Goal: Communication & Community: Answer question/provide support

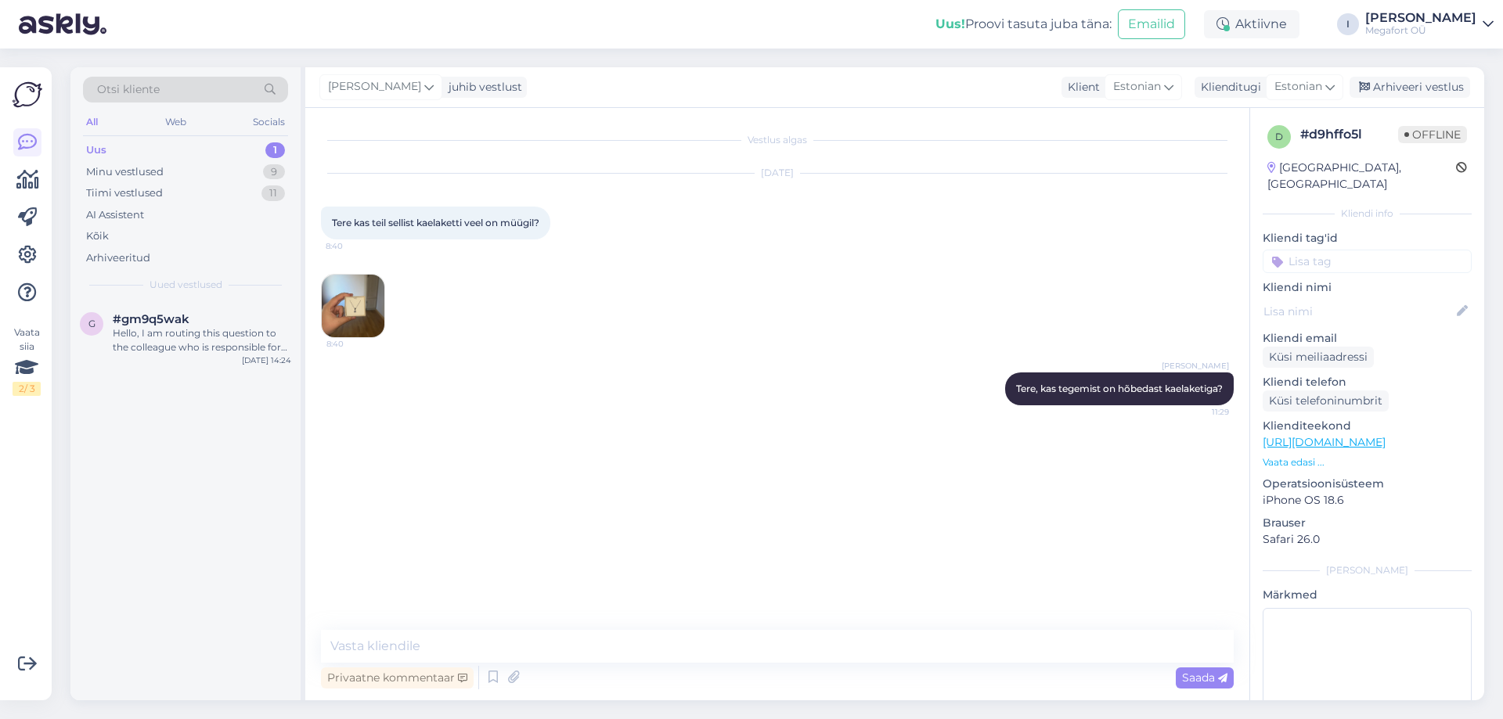
click at [97, 146] on div "Uus" at bounding box center [96, 150] width 20 height 16
click at [135, 171] on div "Minu vestlused" at bounding box center [124, 172] width 77 height 16
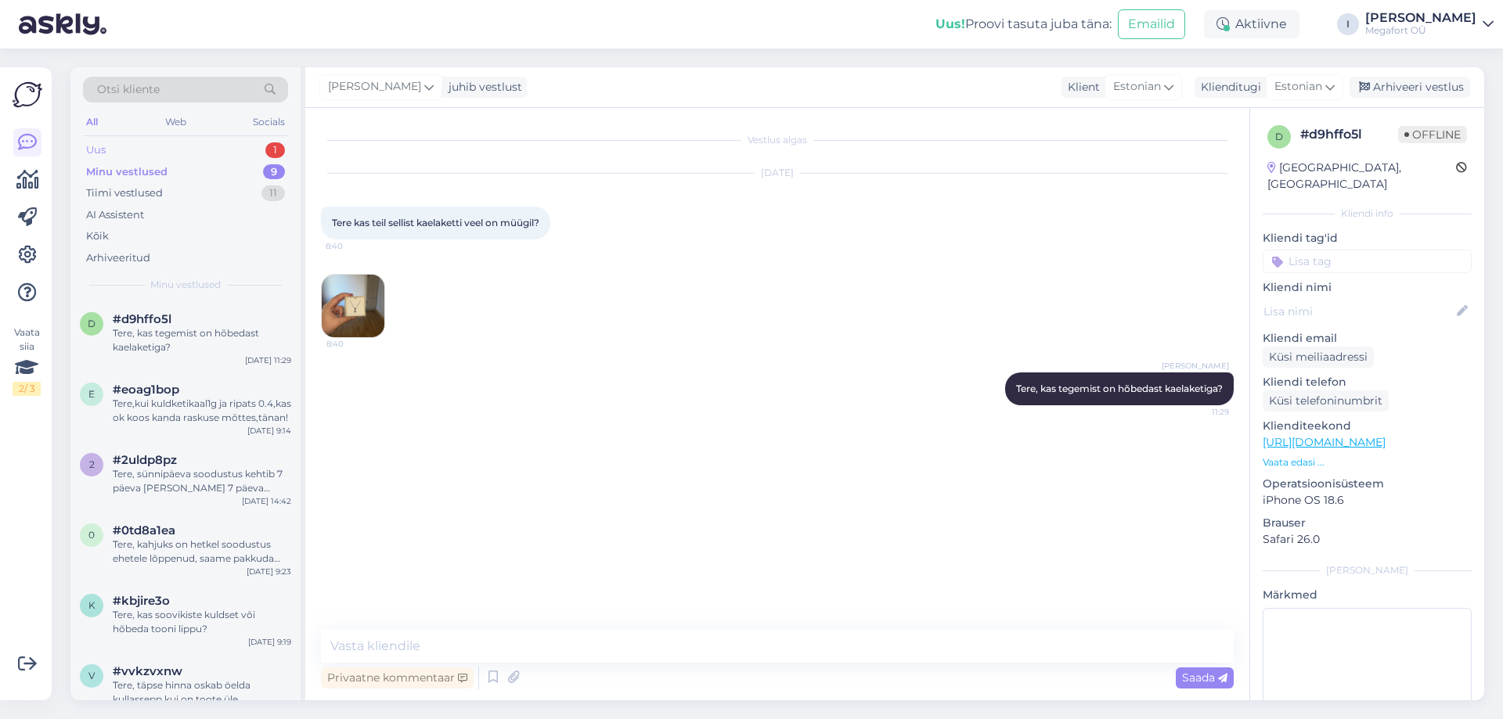
click at [99, 150] on div "Uus" at bounding box center [96, 150] width 20 height 16
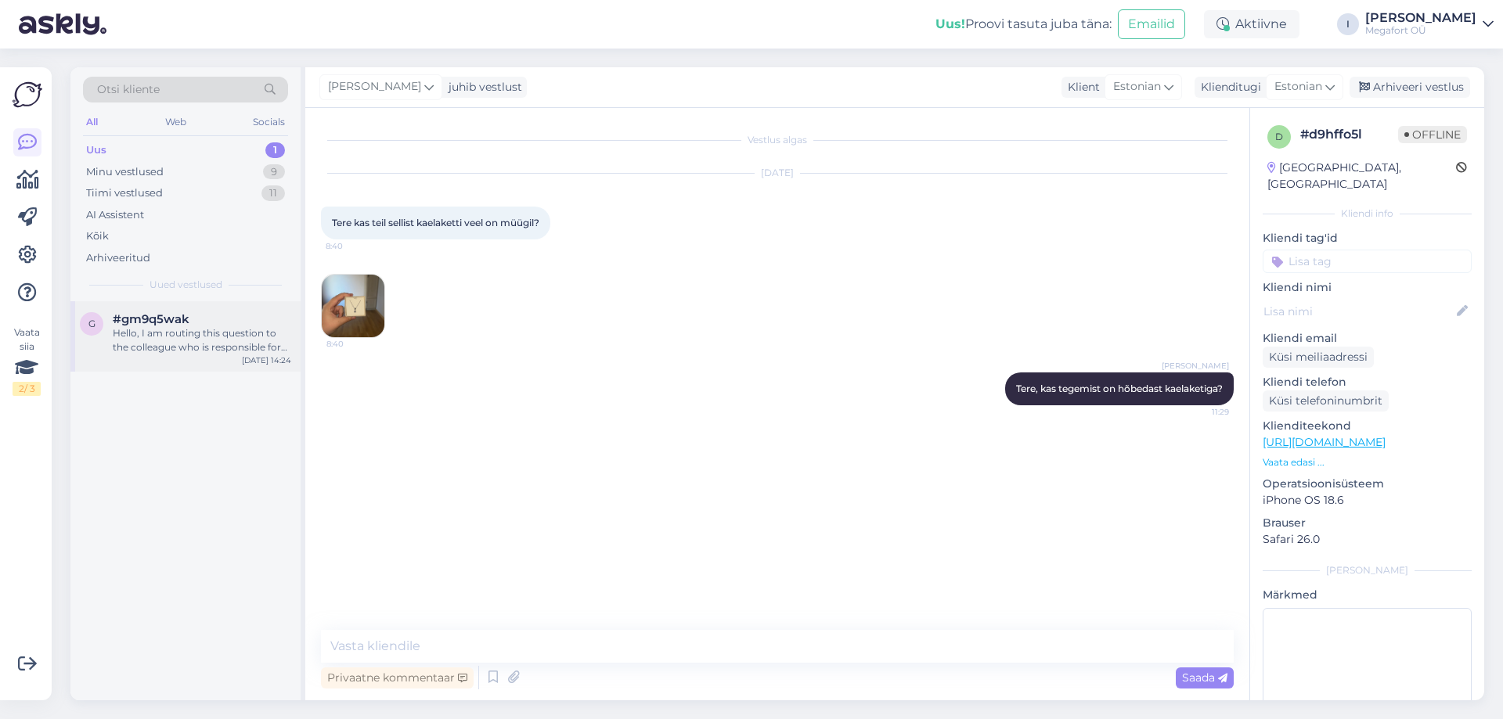
click at [161, 327] on div "Hello, I am routing this question to the colleague who is responsible for this …" at bounding box center [202, 340] width 178 height 28
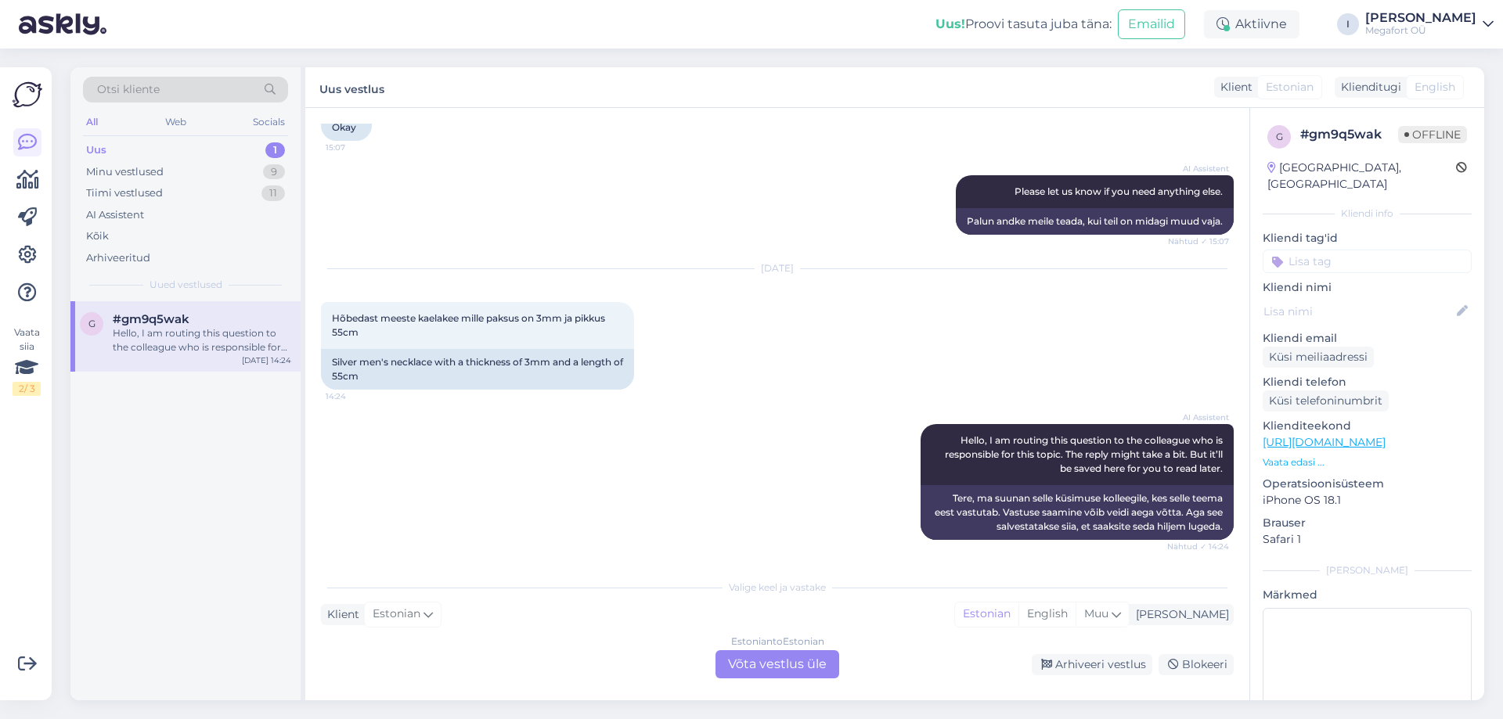
click at [98, 145] on div "Uus" at bounding box center [96, 150] width 20 height 16
click at [101, 144] on div "Uus" at bounding box center [96, 150] width 20 height 16
click at [124, 170] on div "Minu vestlused" at bounding box center [124, 172] width 77 height 16
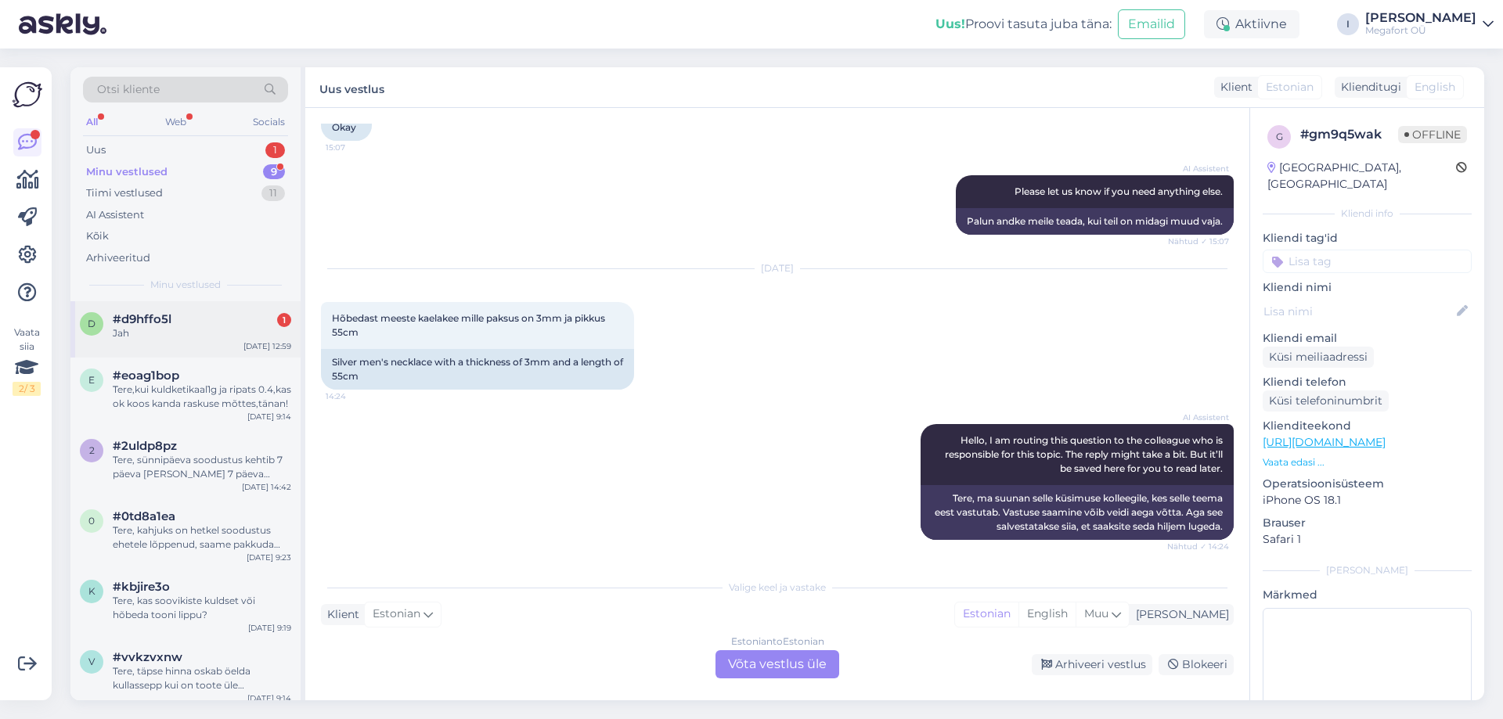
click at [138, 324] on span "#d9hffo5l" at bounding box center [142, 319] width 59 height 14
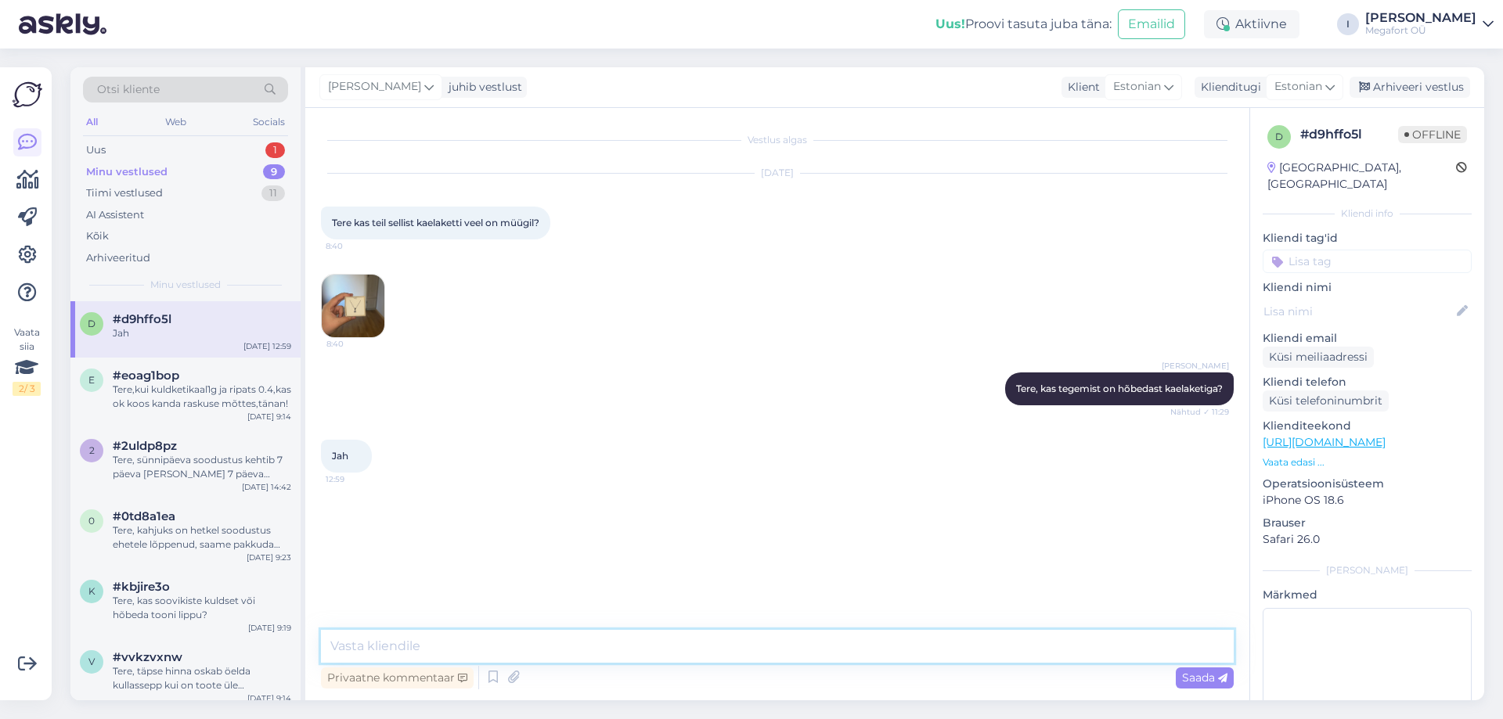
click at [385, 645] on textarea at bounding box center [777, 646] width 913 height 33
click at [453, 646] on textarea "Ma edastan pärnigu meie kauplustesse [PERSON_NAME] teada [PERSON_NAME] vastuse …" at bounding box center [777, 646] width 913 height 33
type textarea "Ma edastan päringu meie kauplustesse [PERSON_NAME] teada [PERSON_NAME] vastuse …"
click at [1198, 679] on span "Saada" at bounding box center [1204, 678] width 45 height 14
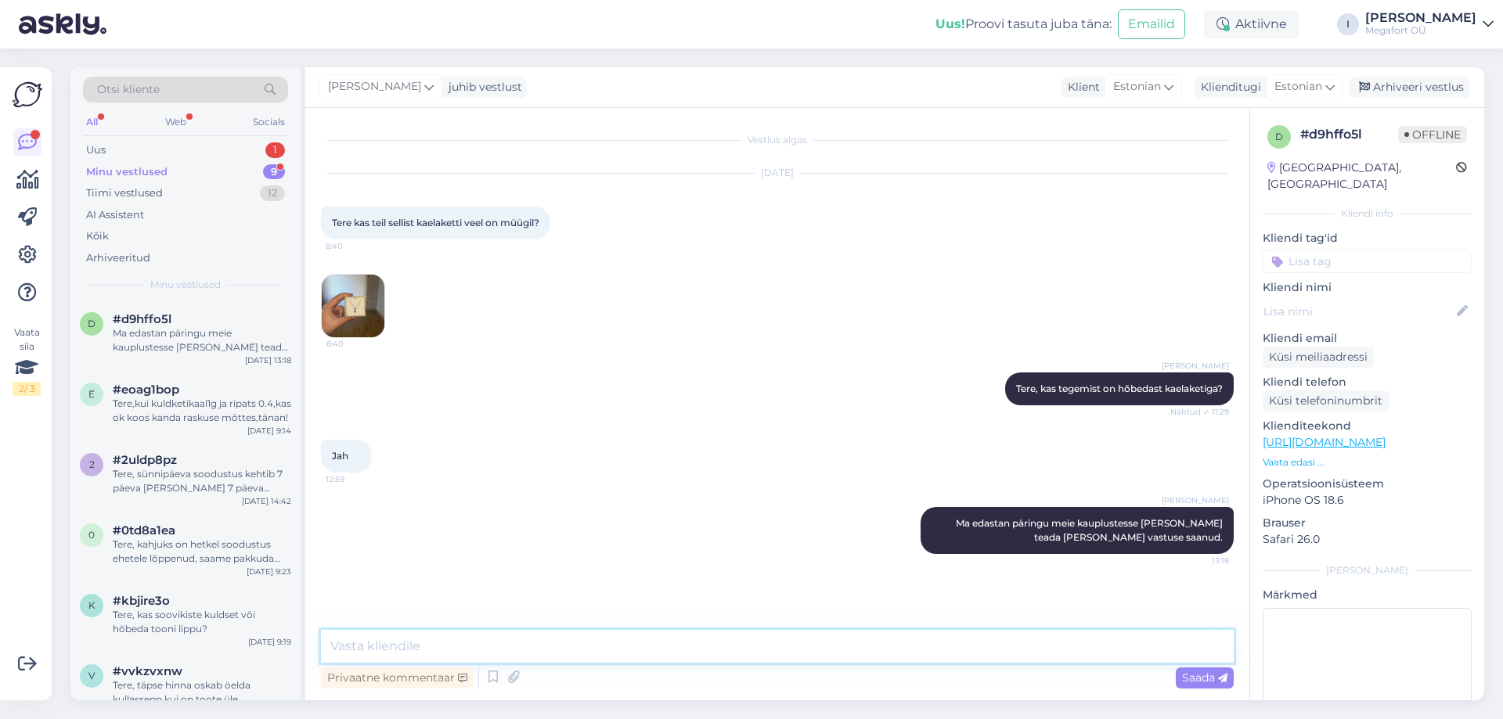
click at [503, 646] on textarea at bounding box center [777, 646] width 913 height 33
click at [117, 171] on div "Minu vestlused" at bounding box center [126, 172] width 81 height 16
click at [97, 152] on div "Uus" at bounding box center [96, 150] width 20 height 16
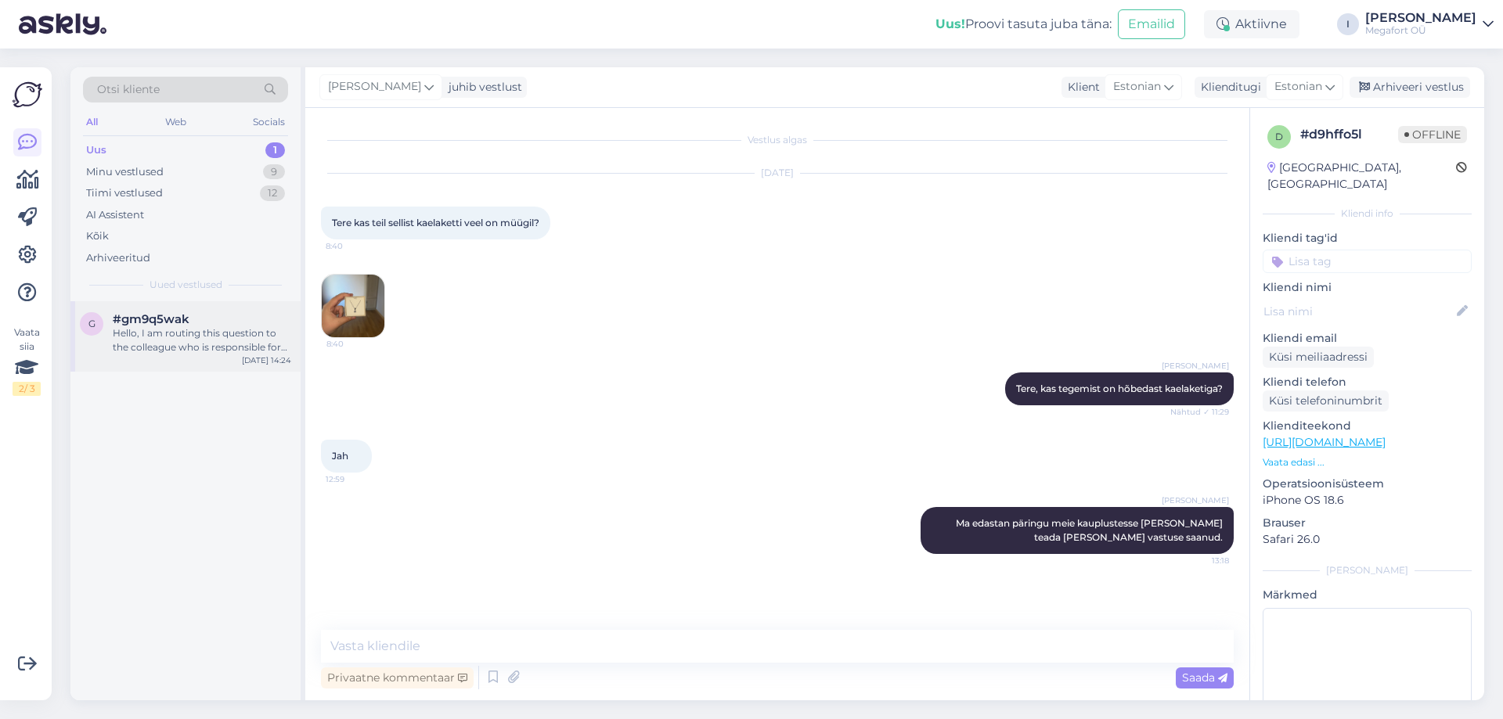
click at [211, 334] on div "Hello, I am routing this question to the colleague who is responsible for this …" at bounding box center [202, 340] width 178 height 28
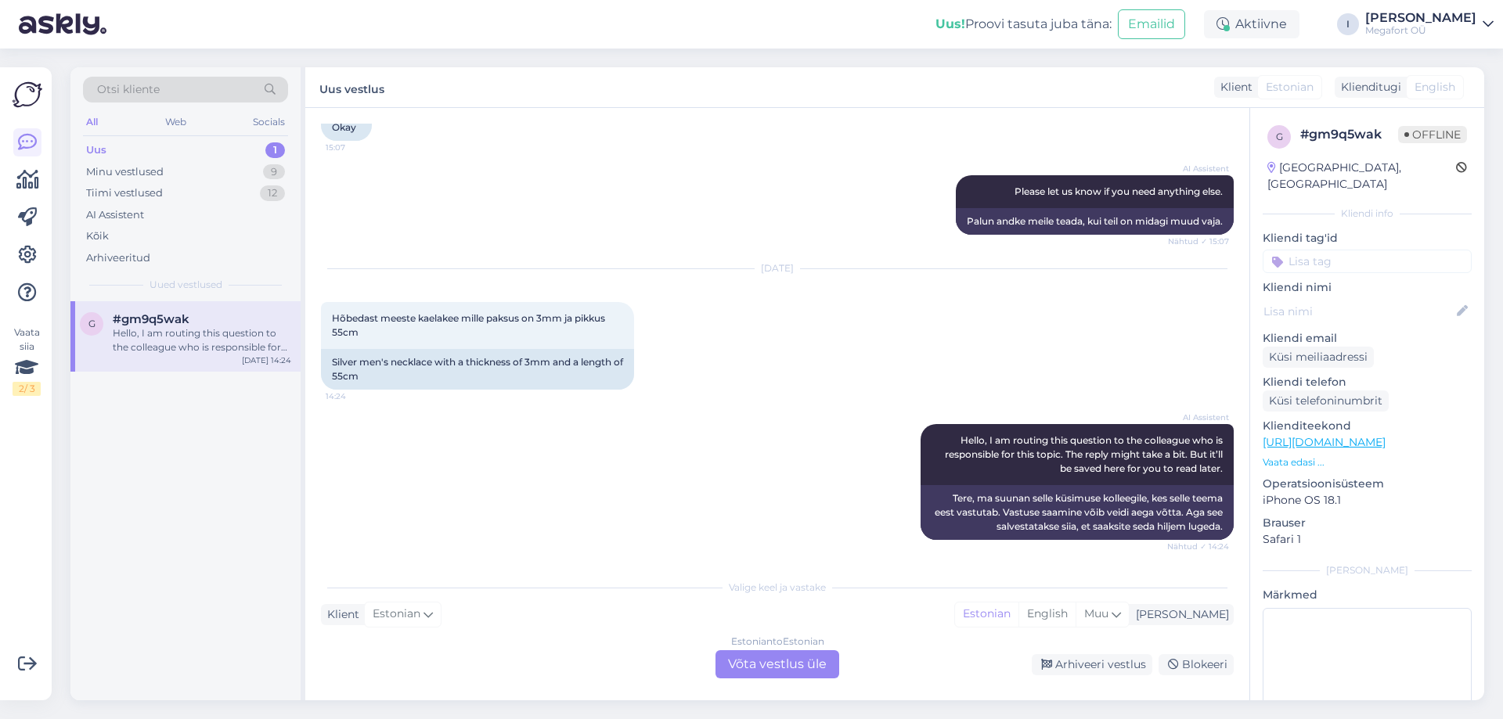
drag, startPoint x: 195, startPoint y: 336, endPoint x: 171, endPoint y: 334, distance: 24.3
click at [171, 334] on div "Hello, I am routing this question to the colleague who is responsible for this …" at bounding box center [202, 340] width 178 height 28
click at [1068, 661] on div "Arhiveeri vestlus" at bounding box center [1092, 664] width 121 height 21
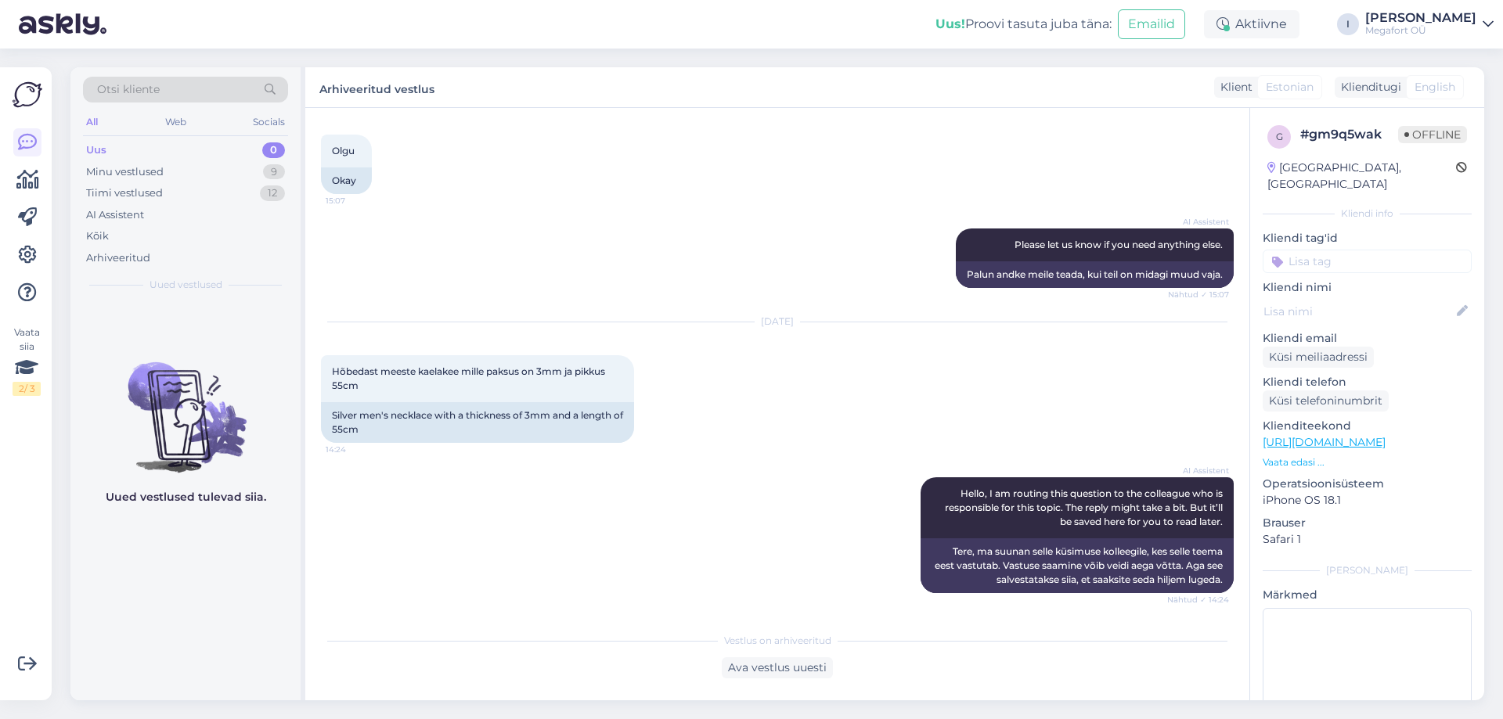
scroll to position [603, 0]
click at [108, 146] on div "Uus 0" at bounding box center [185, 150] width 205 height 22
click at [146, 173] on div "Minu vestlused" at bounding box center [124, 172] width 77 height 16
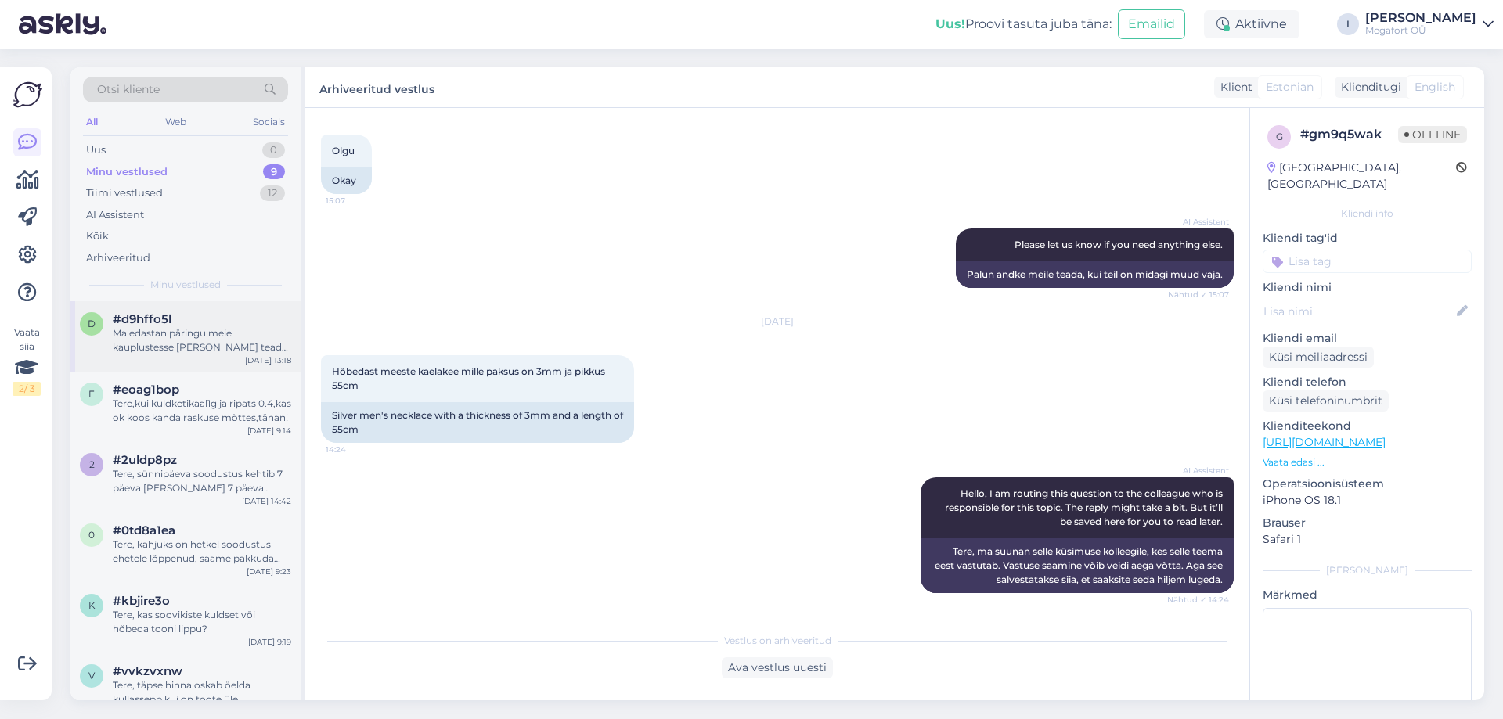
click at [172, 330] on div "Ma edastan päringu meie kauplustesse [PERSON_NAME] teada [PERSON_NAME] vastuse …" at bounding box center [202, 340] width 178 height 28
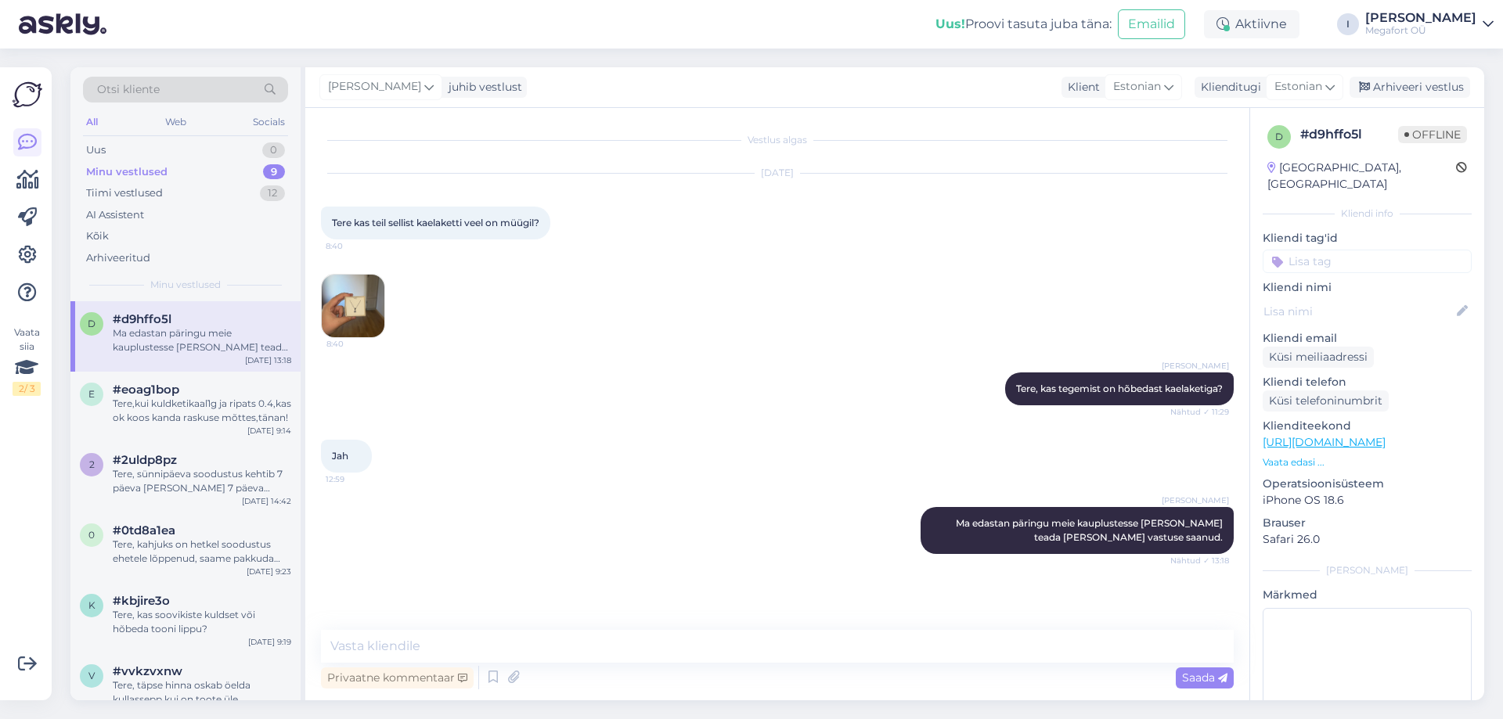
click at [342, 299] on img at bounding box center [353, 306] width 63 height 63
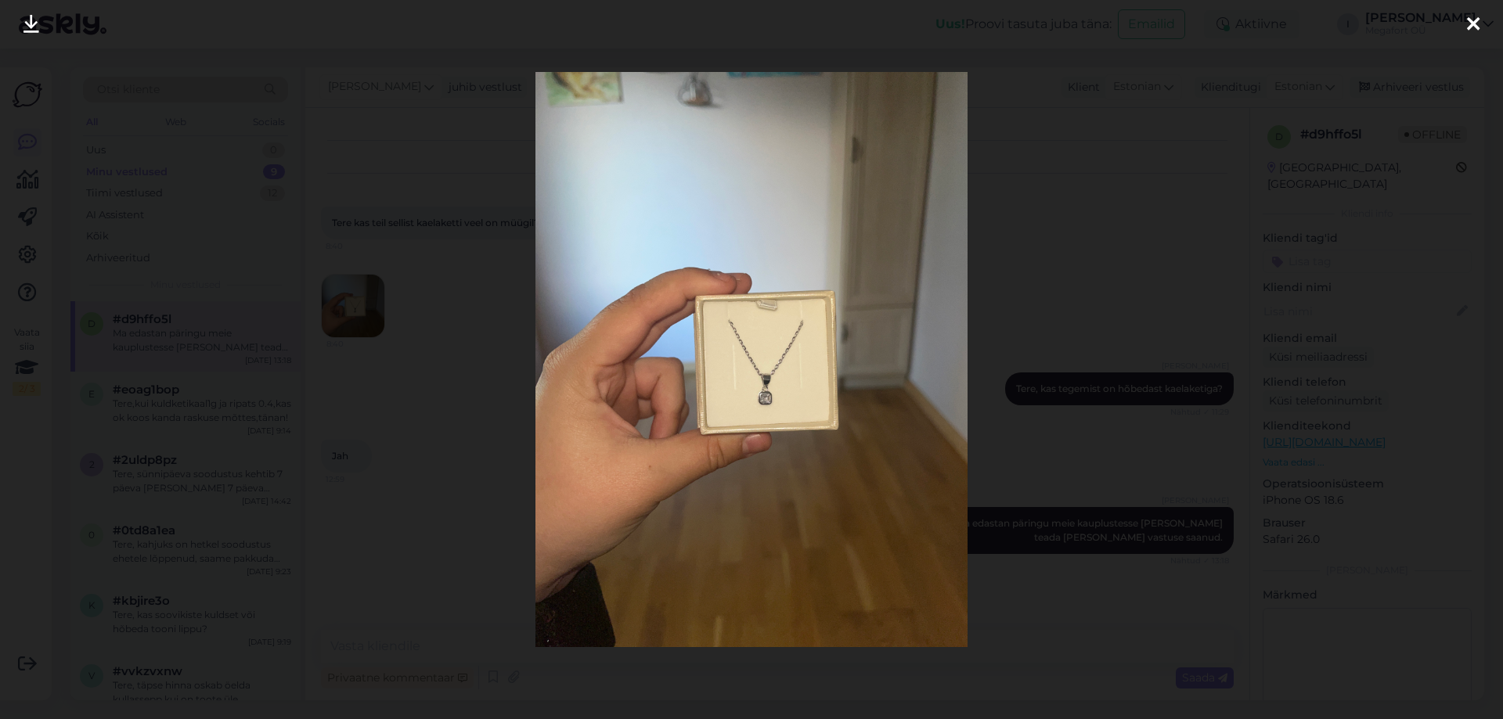
click at [854, 394] on img at bounding box center [750, 359] width 431 height 575
click at [1247, 18] on div at bounding box center [751, 359] width 1503 height 719
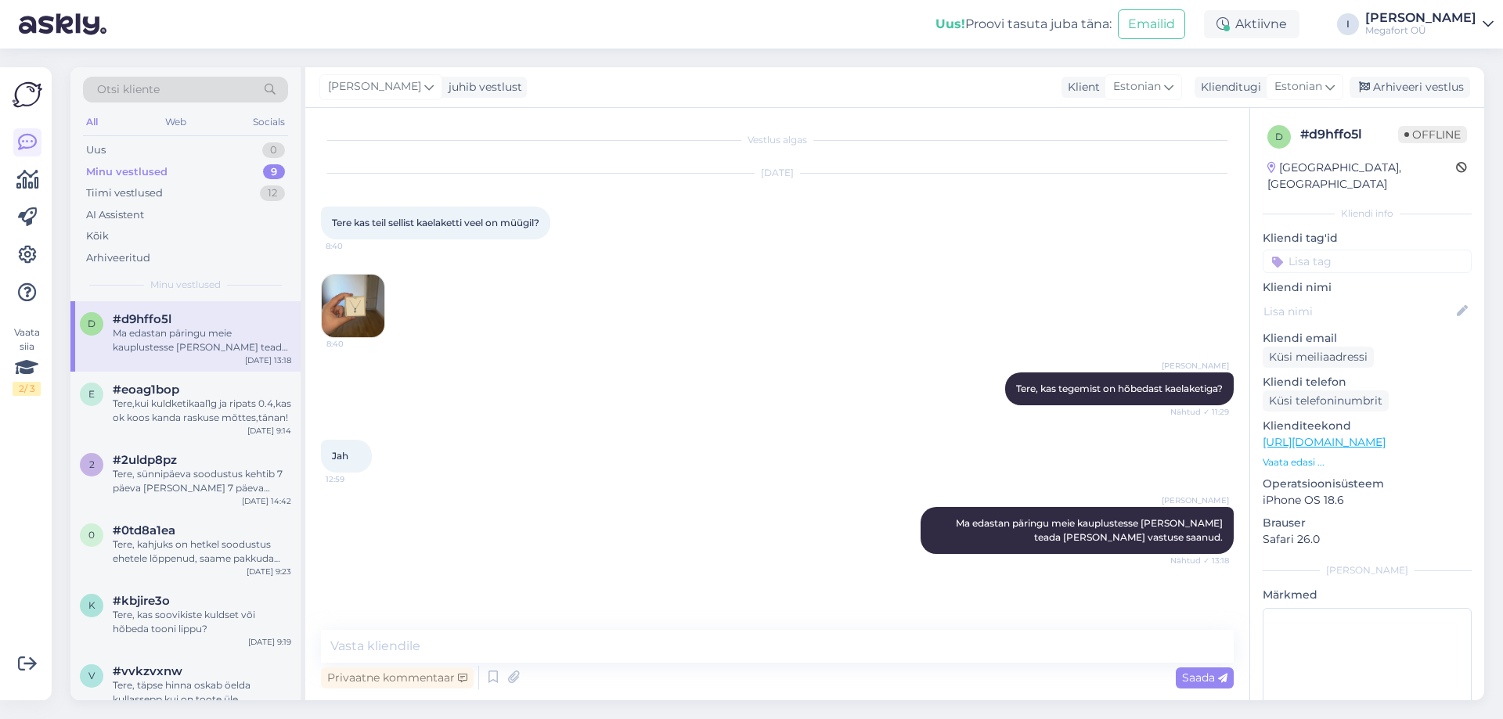
drag, startPoint x: 351, startPoint y: 301, endPoint x: 844, endPoint y: 300, distance: 493.1
click at [846, 303] on div "[DATE] Tere kas teil sellist kaelaketti veel on müügil? 8:40 8:40" at bounding box center [777, 256] width 913 height 199
click at [487, 643] on textarea at bounding box center [777, 646] width 913 height 33
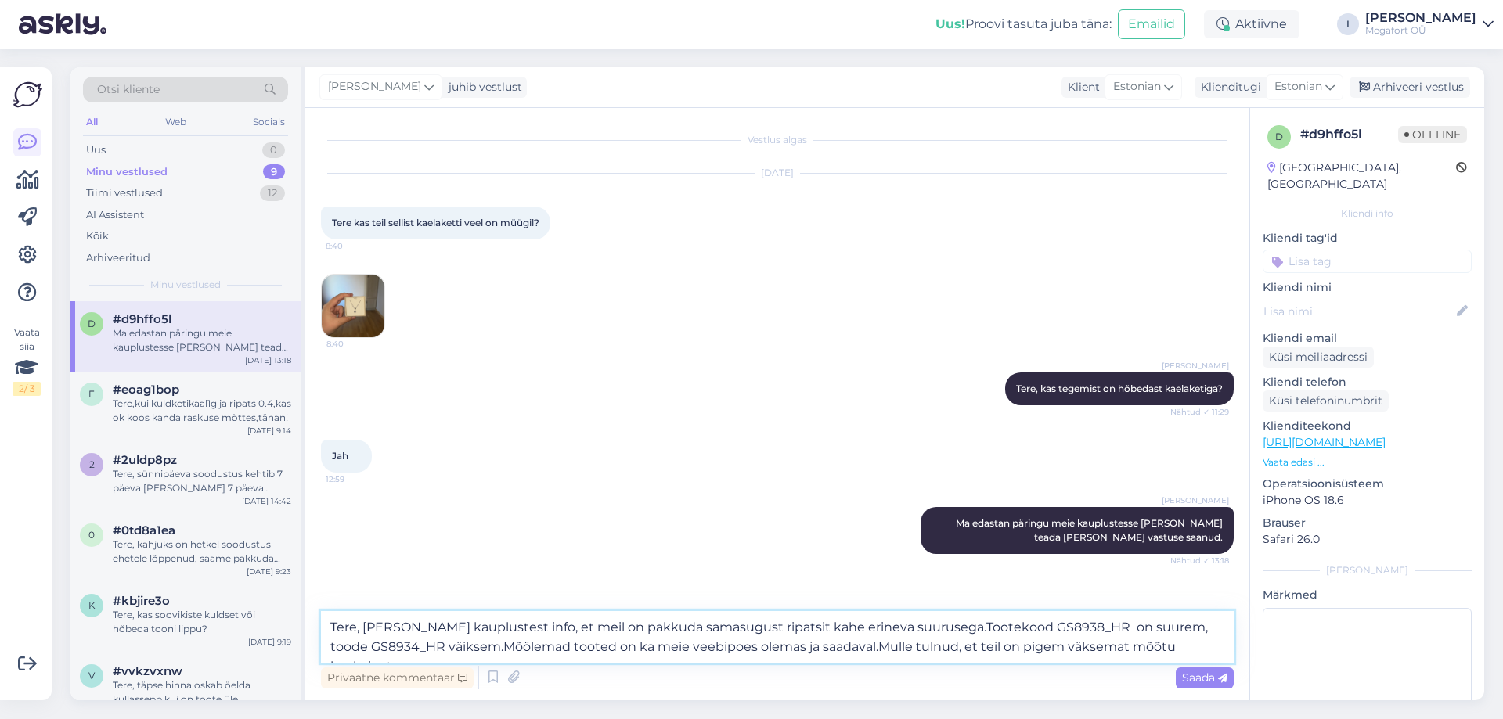
type textarea "Tere, [PERSON_NAME] kauplustest info, et meil on pakkuda samasugust ripatsit ka…"
click at [1198, 679] on span "Saada" at bounding box center [1204, 678] width 45 height 14
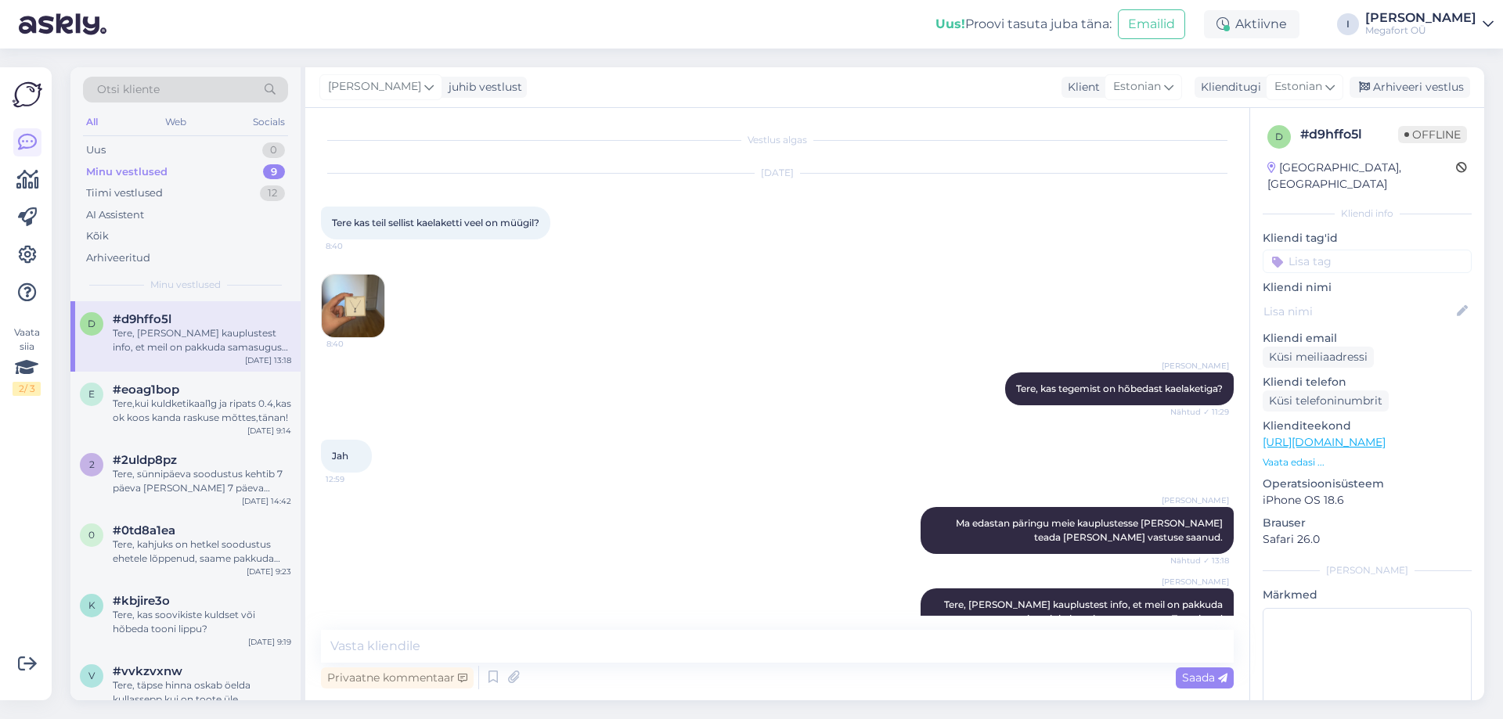
scroll to position [79, 0]
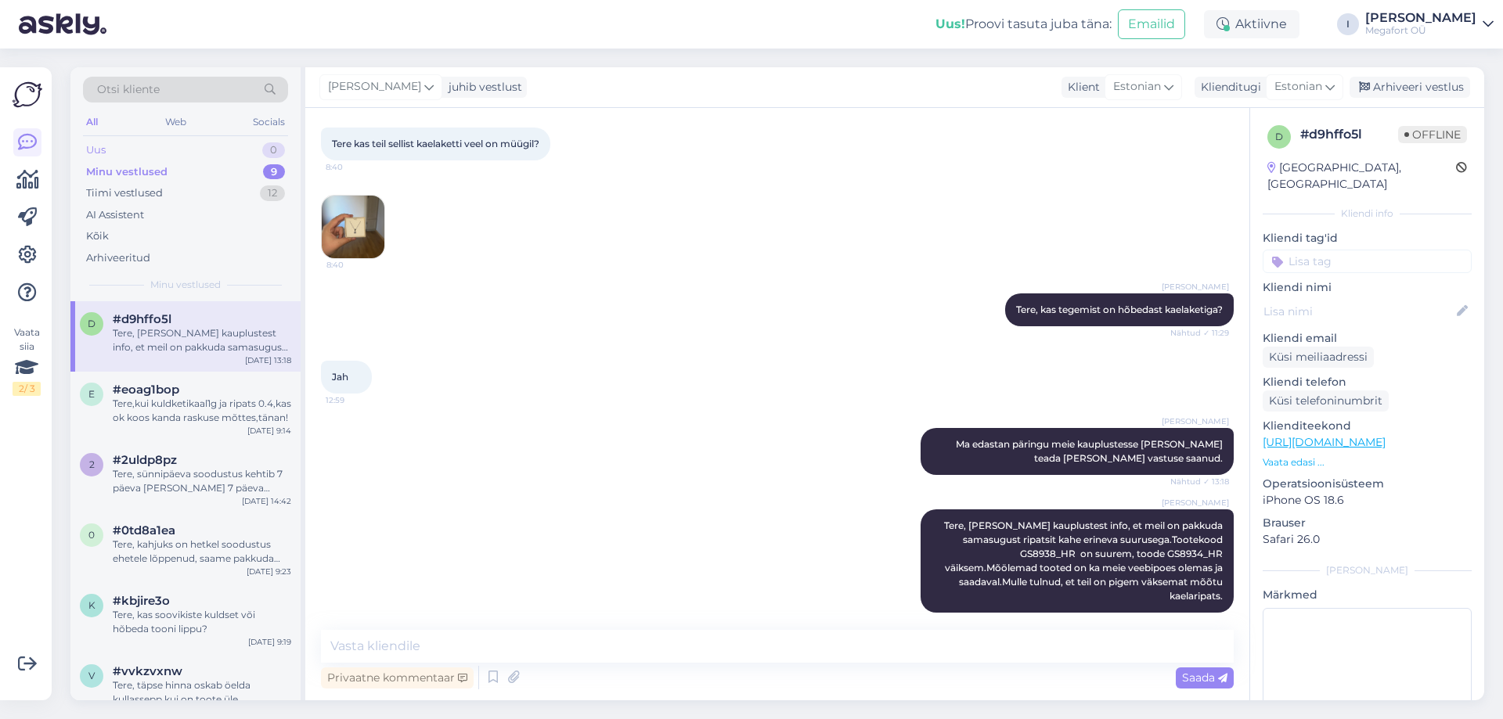
click at [102, 151] on div "Uus" at bounding box center [96, 150] width 20 height 16
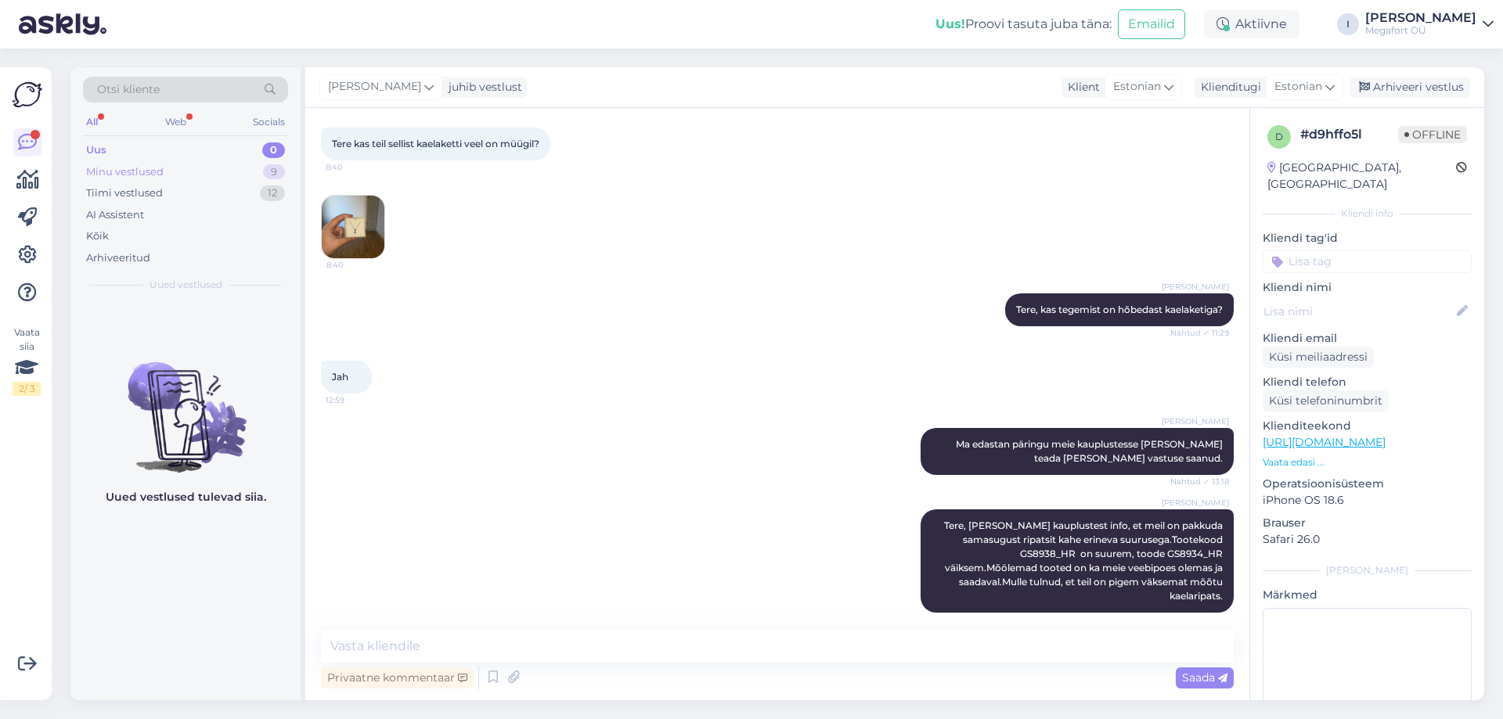
click at [112, 171] on div "Minu vestlused" at bounding box center [124, 172] width 77 height 16
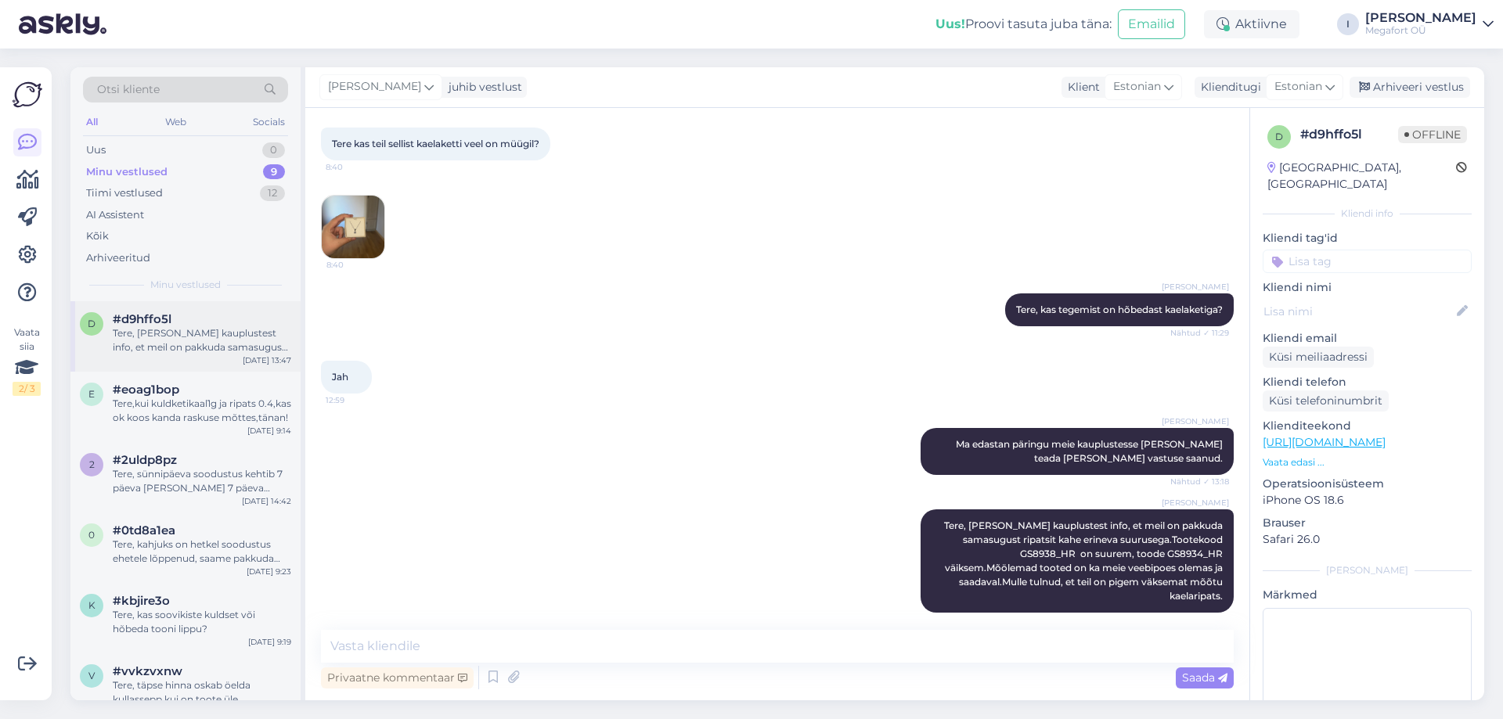
click at [161, 337] on div "Tere, [PERSON_NAME] kauplustest info, et meil on pakkuda samasugust ripatsit ka…" at bounding box center [202, 340] width 178 height 28
click at [1302, 435] on link "[URL][DOMAIN_NAME]" at bounding box center [1324, 442] width 123 height 14
click at [560, 395] on div "Jah 12:59" at bounding box center [777, 377] width 913 height 67
click at [99, 149] on div "Uus" at bounding box center [96, 150] width 20 height 16
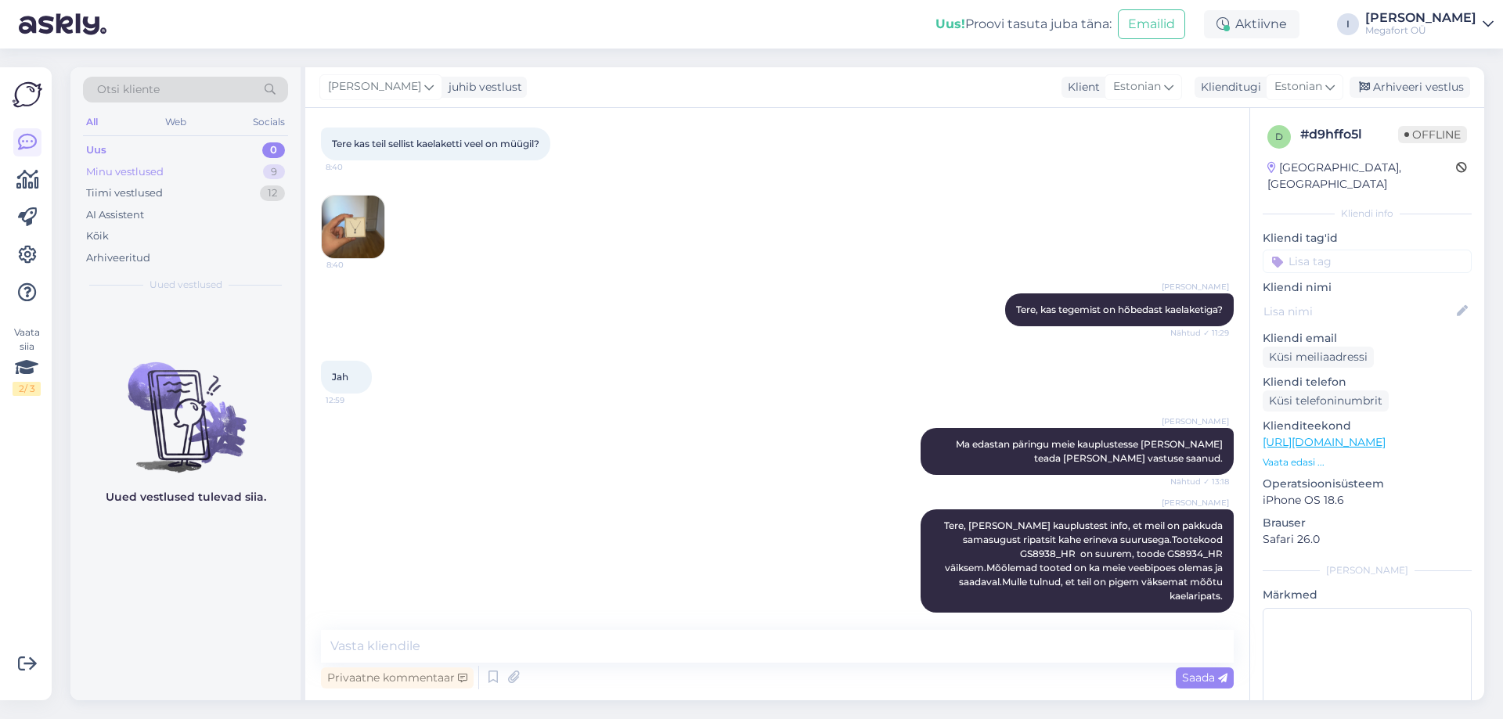
click at [122, 171] on div "Minu vestlused" at bounding box center [124, 172] width 77 height 16
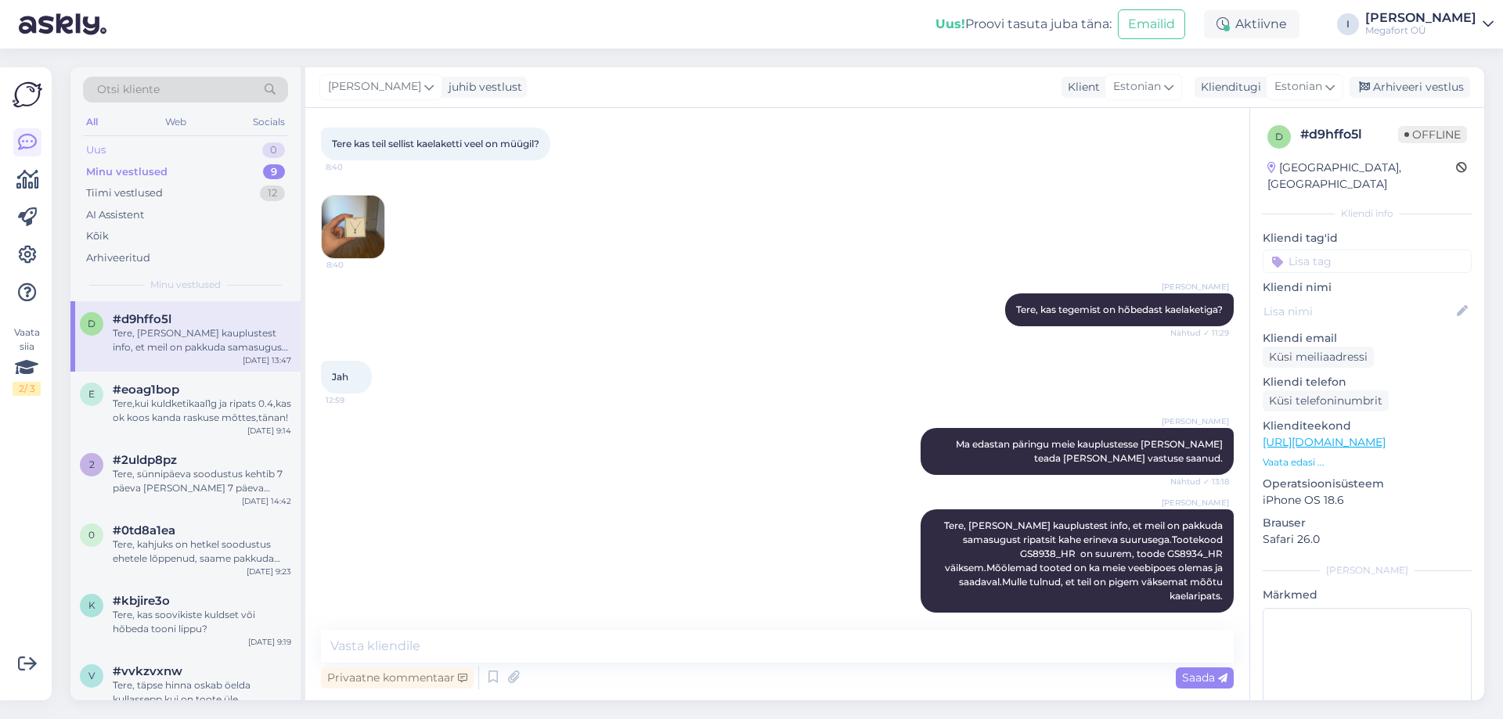
click at [94, 149] on div "Uus" at bounding box center [96, 150] width 20 height 16
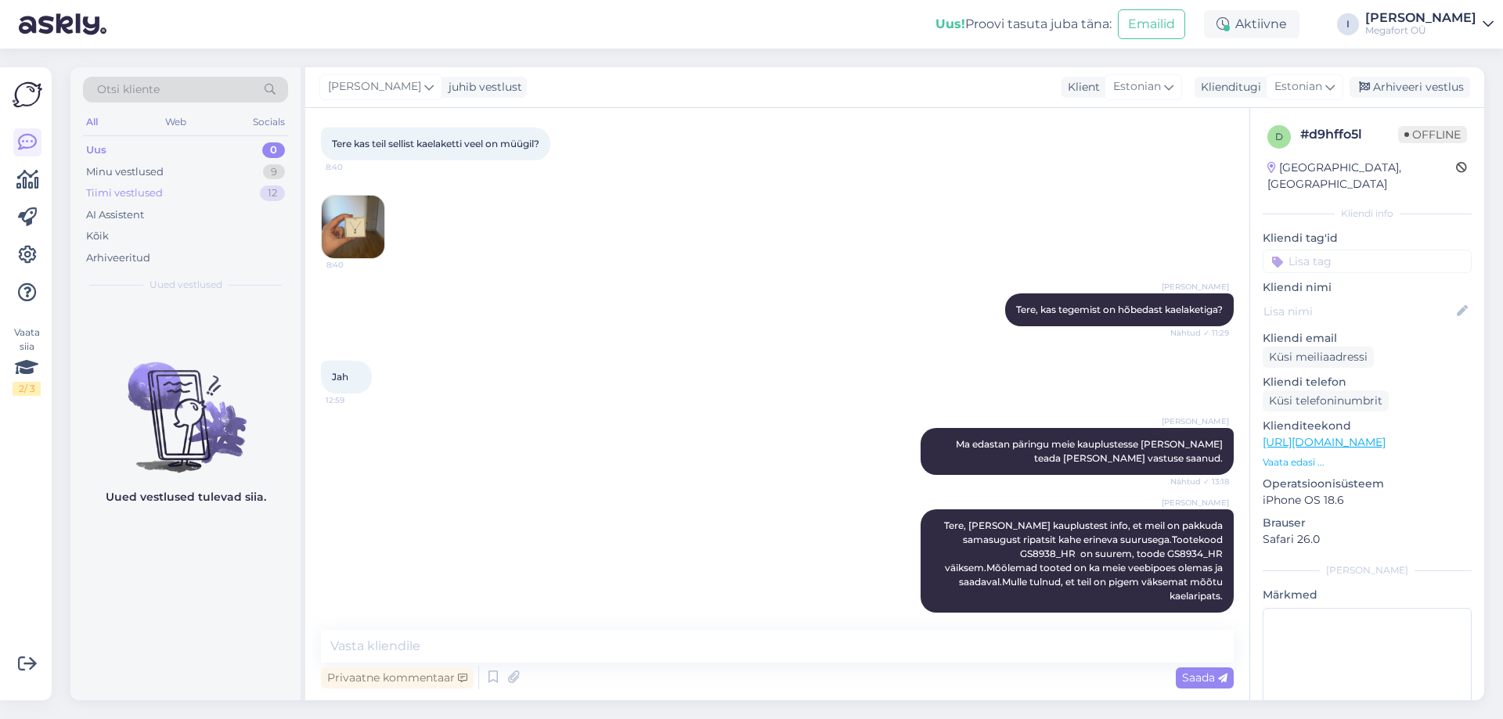
click at [128, 189] on div "Tiimi vestlused" at bounding box center [124, 194] width 77 height 16
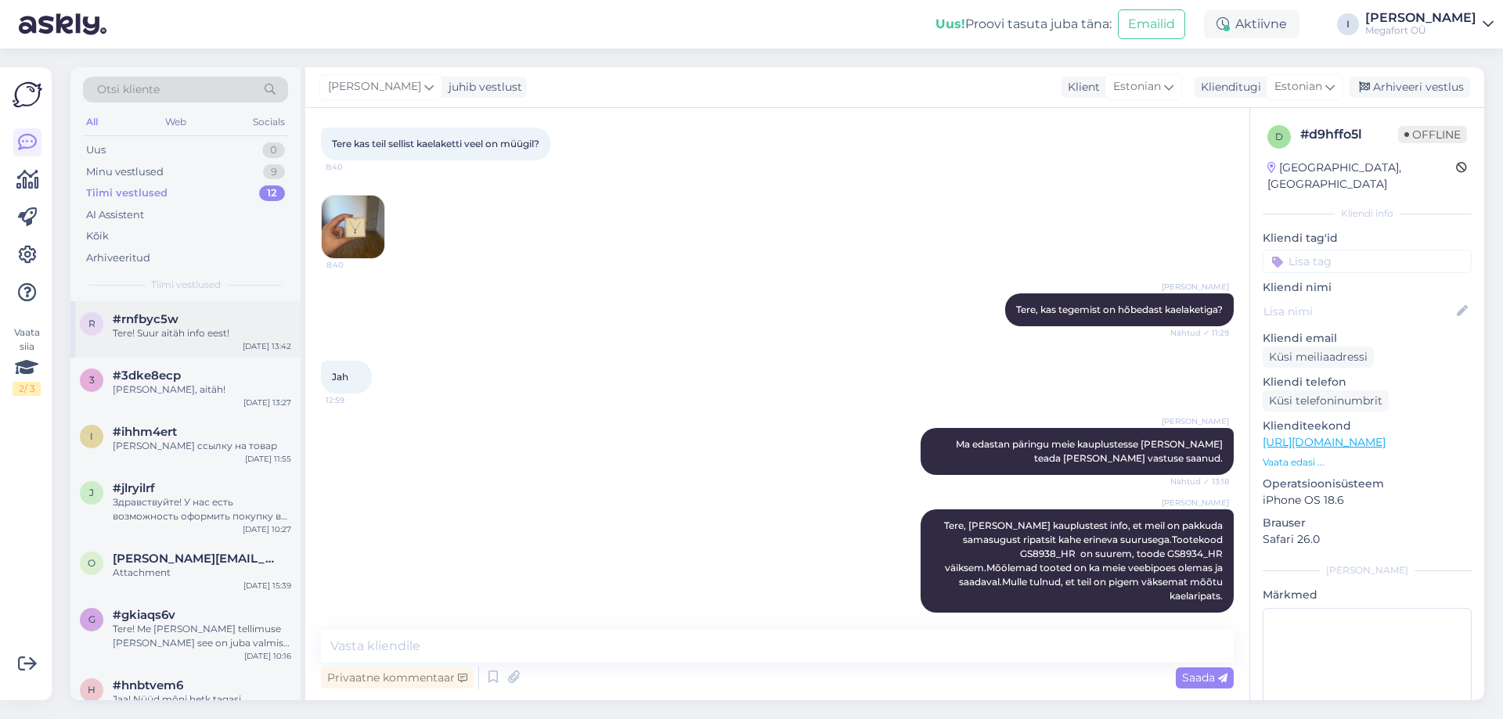
click at [166, 330] on div "Tere! Suur aitäh info eest!" at bounding box center [202, 333] width 178 height 14
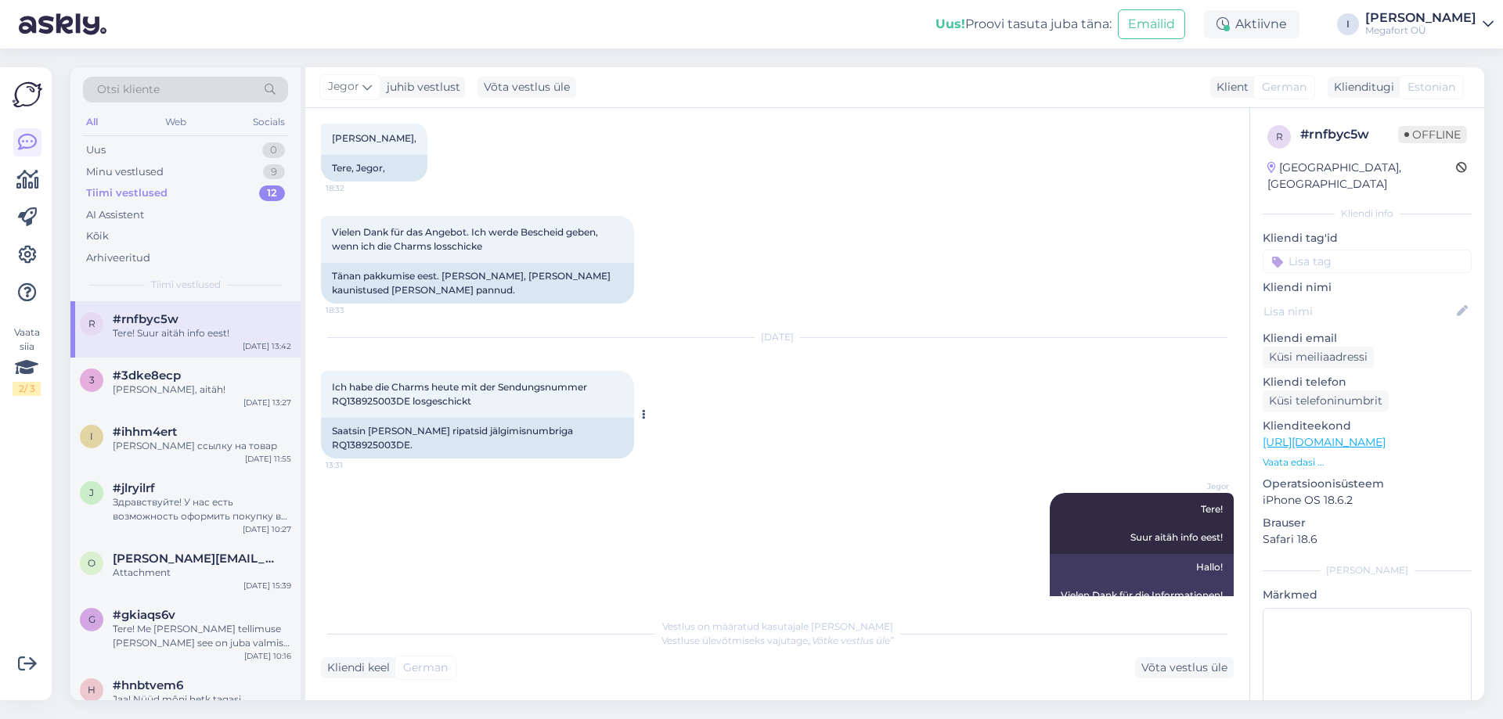
scroll to position [2143, 0]
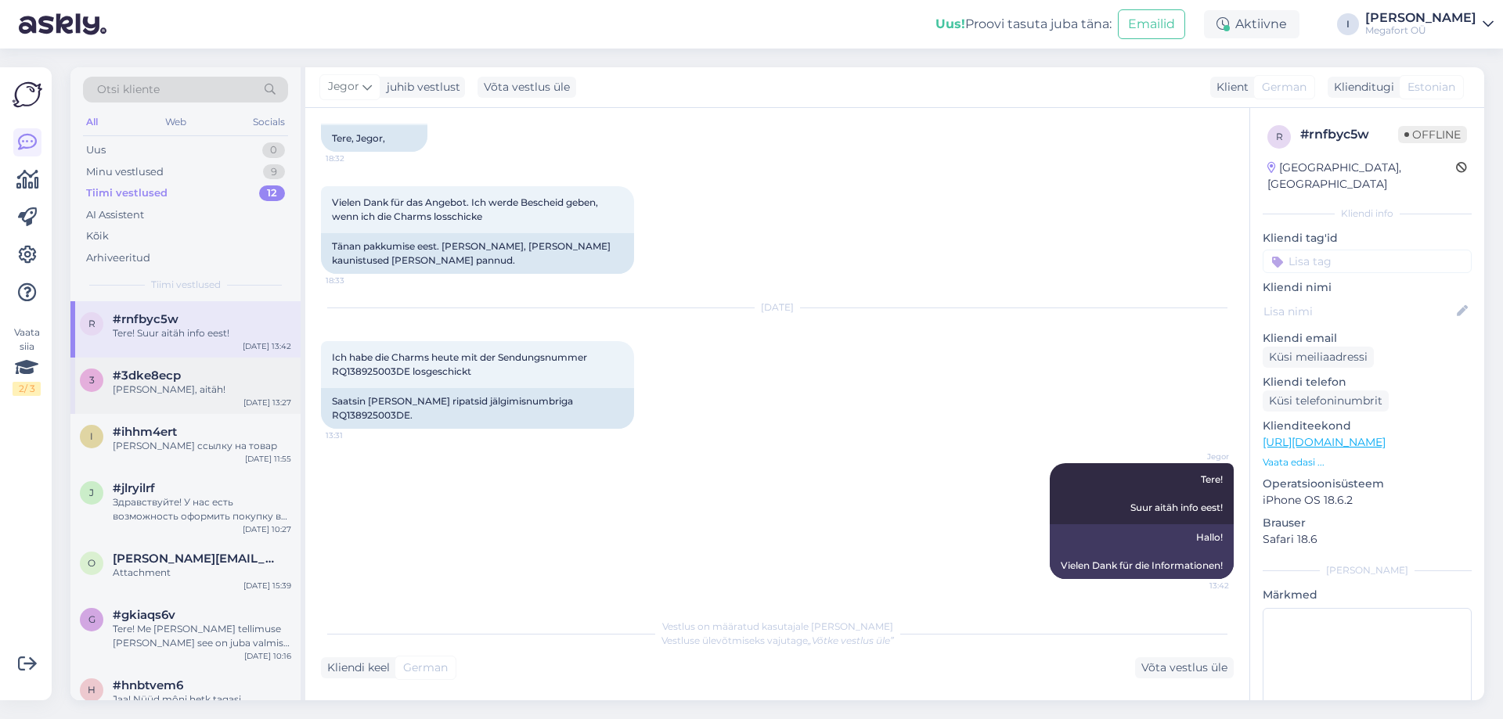
click at [156, 386] on div "[PERSON_NAME], aitäh!" at bounding box center [202, 390] width 178 height 14
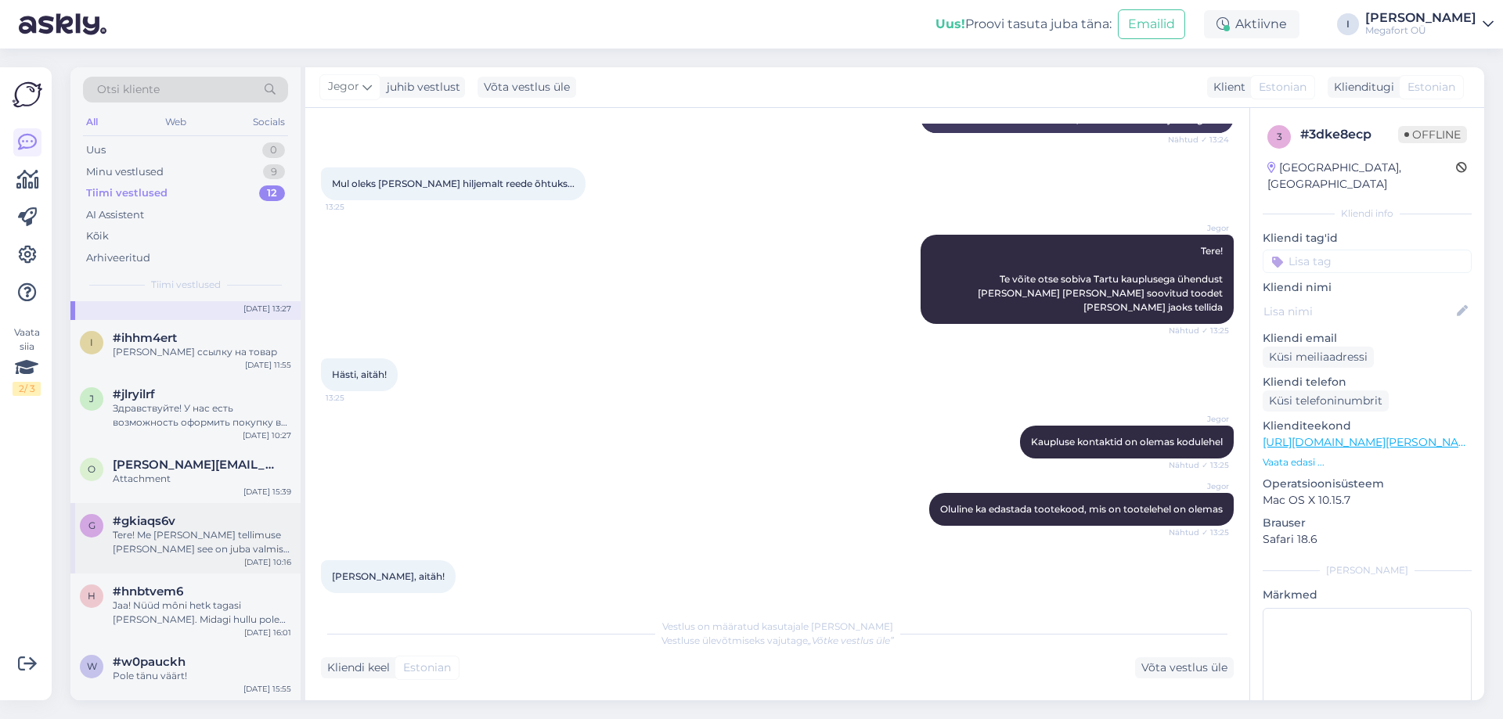
scroll to position [235, 0]
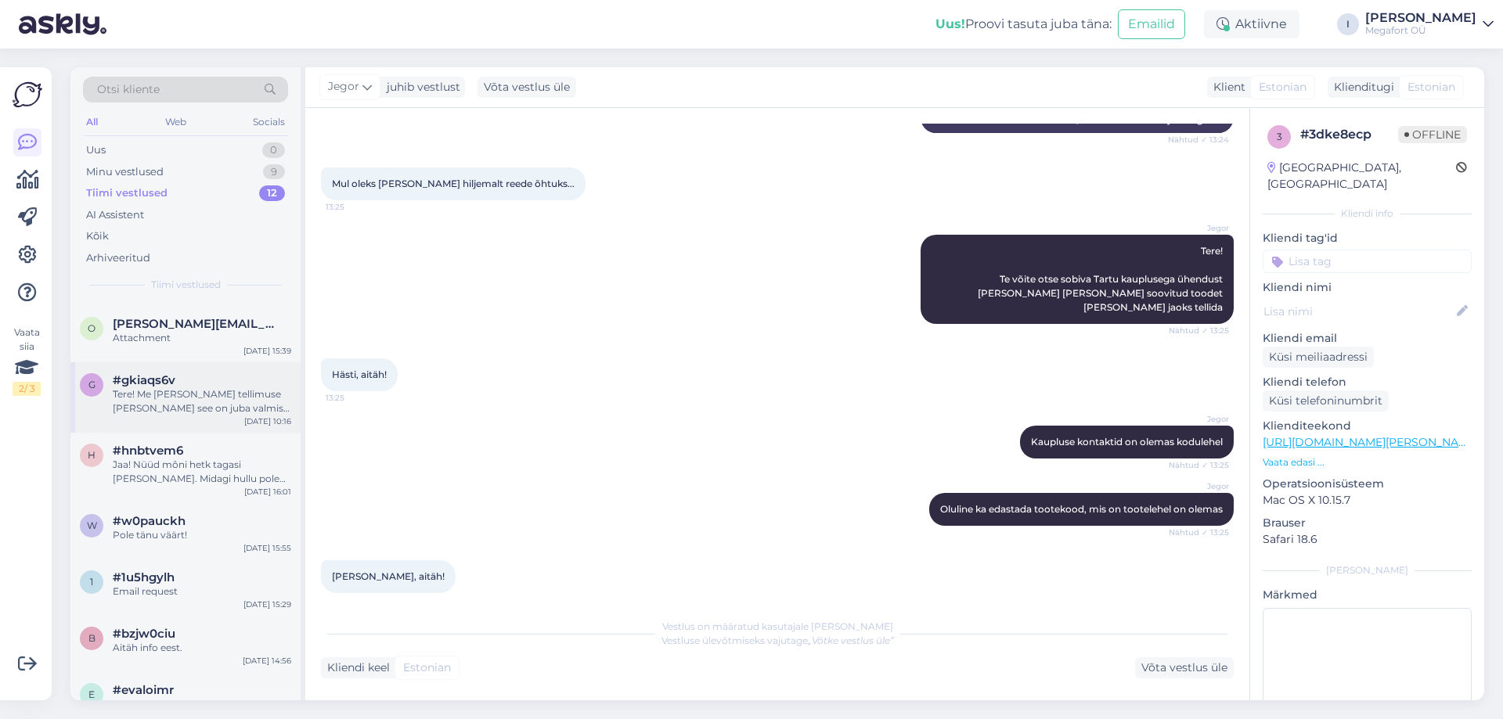
click at [158, 395] on div "Tere! Me [PERSON_NAME] tellimuse [PERSON_NAME] see on juba valmis pandud. [PERS…" at bounding box center [202, 401] width 178 height 28
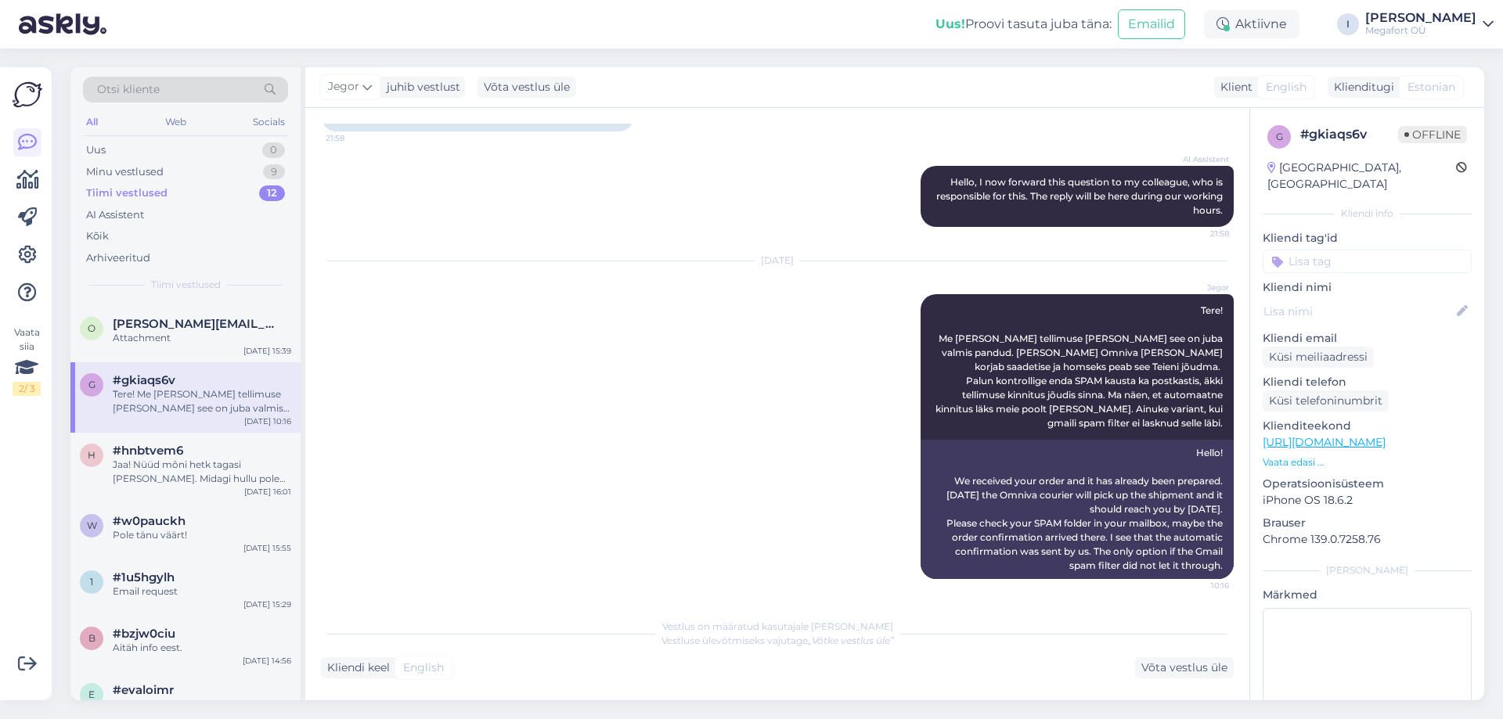
scroll to position [0, 0]
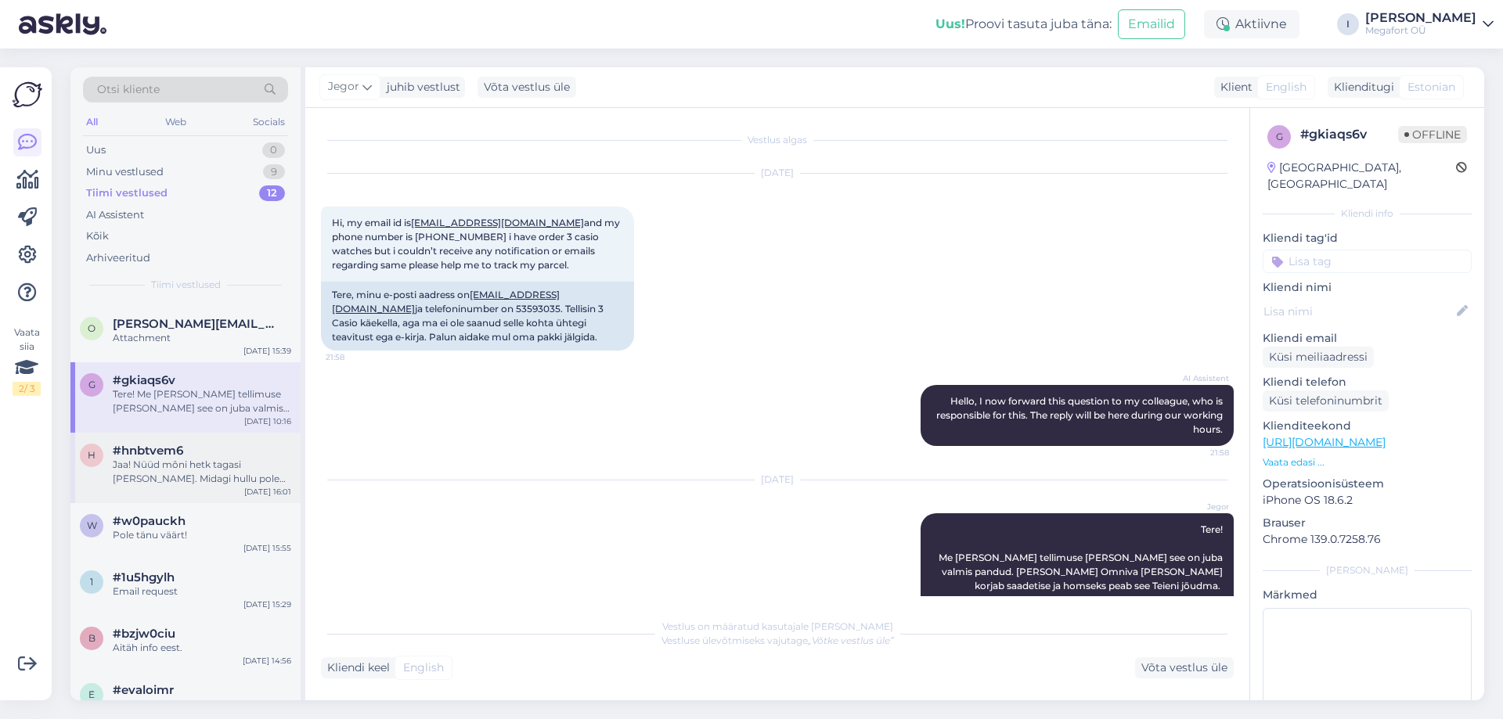
click at [164, 468] on div "Jaa! Nüüd môni hetk tagasi [PERSON_NAME]. Midagi hullu polegi, lihtsalt oli soo…" at bounding box center [202, 472] width 178 height 28
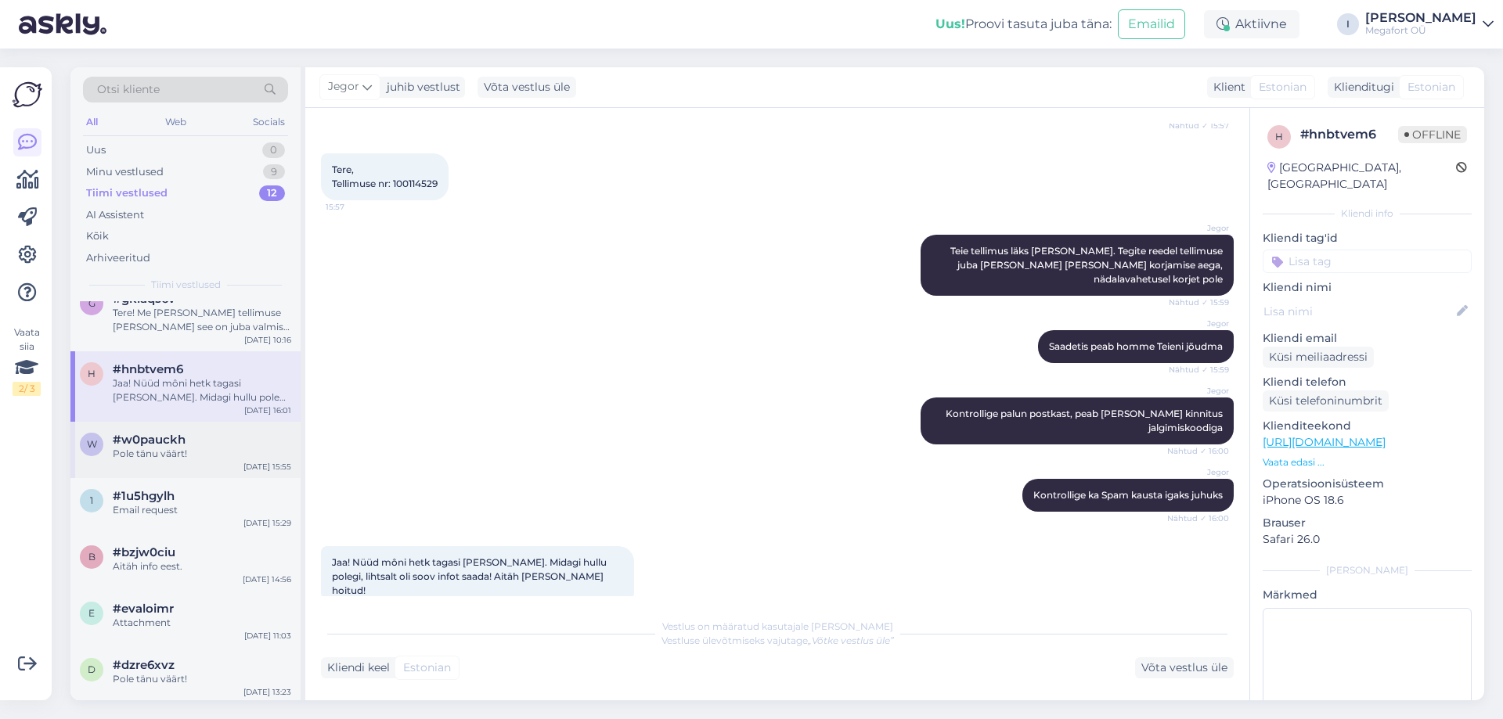
scroll to position [319, 0]
click at [146, 448] on div "Pole tänu väärt!" at bounding box center [202, 451] width 178 height 14
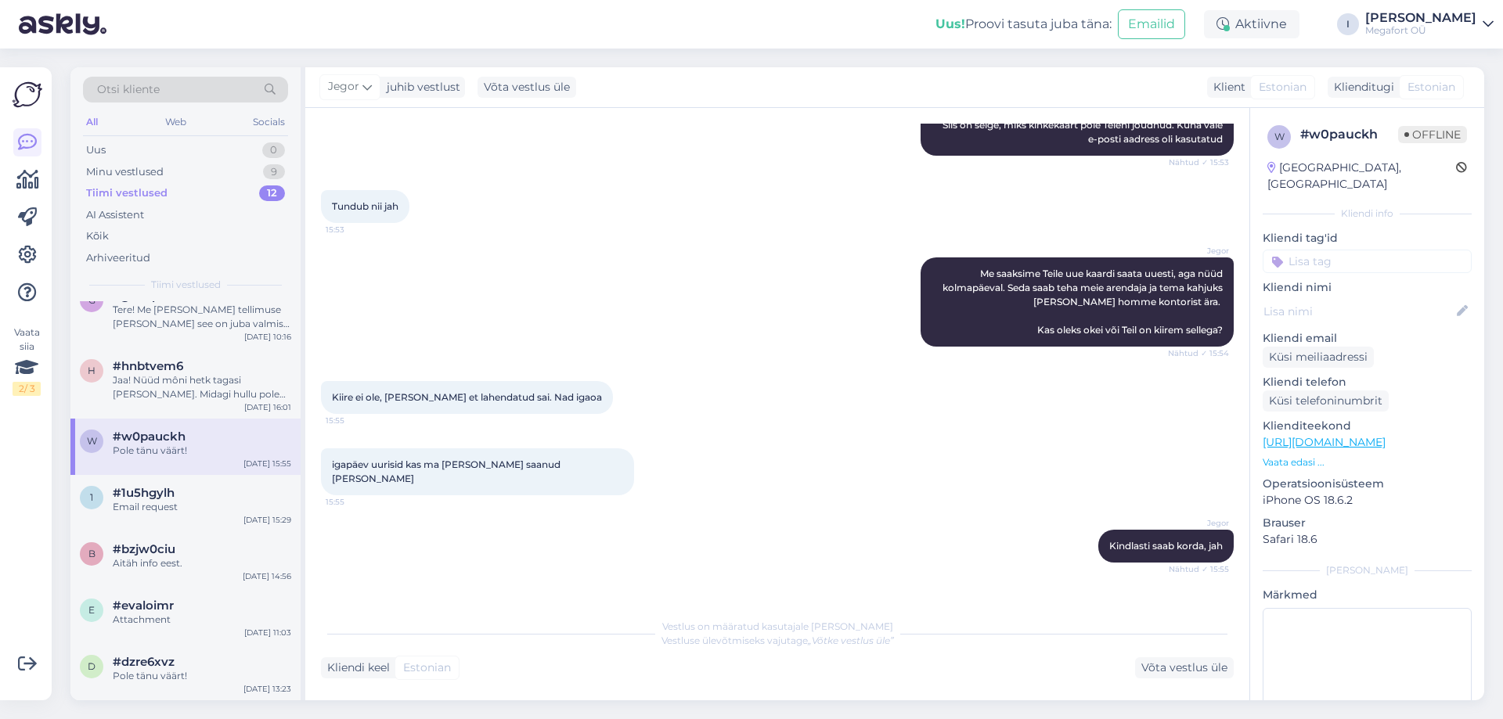
scroll to position [910, 0]
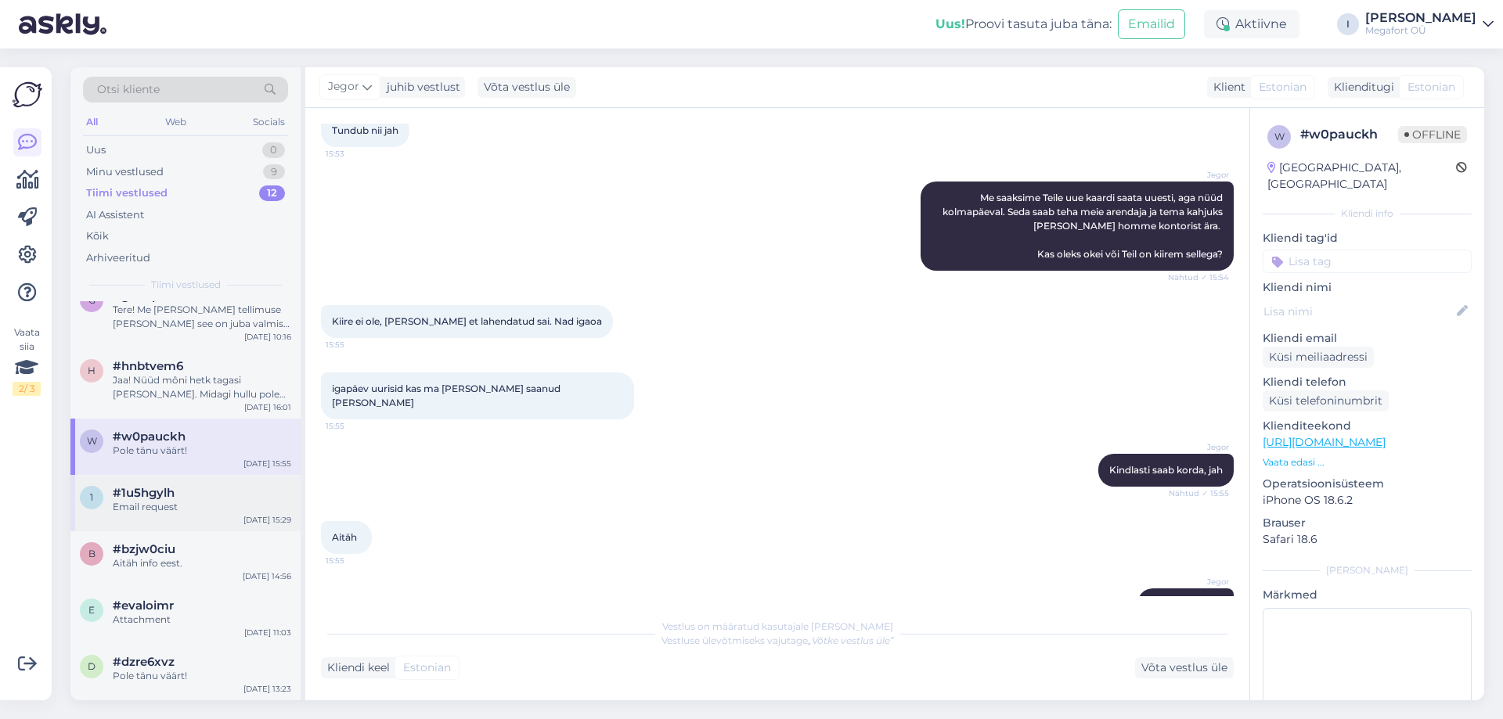
click at [142, 500] on div "Email request" at bounding box center [202, 507] width 178 height 14
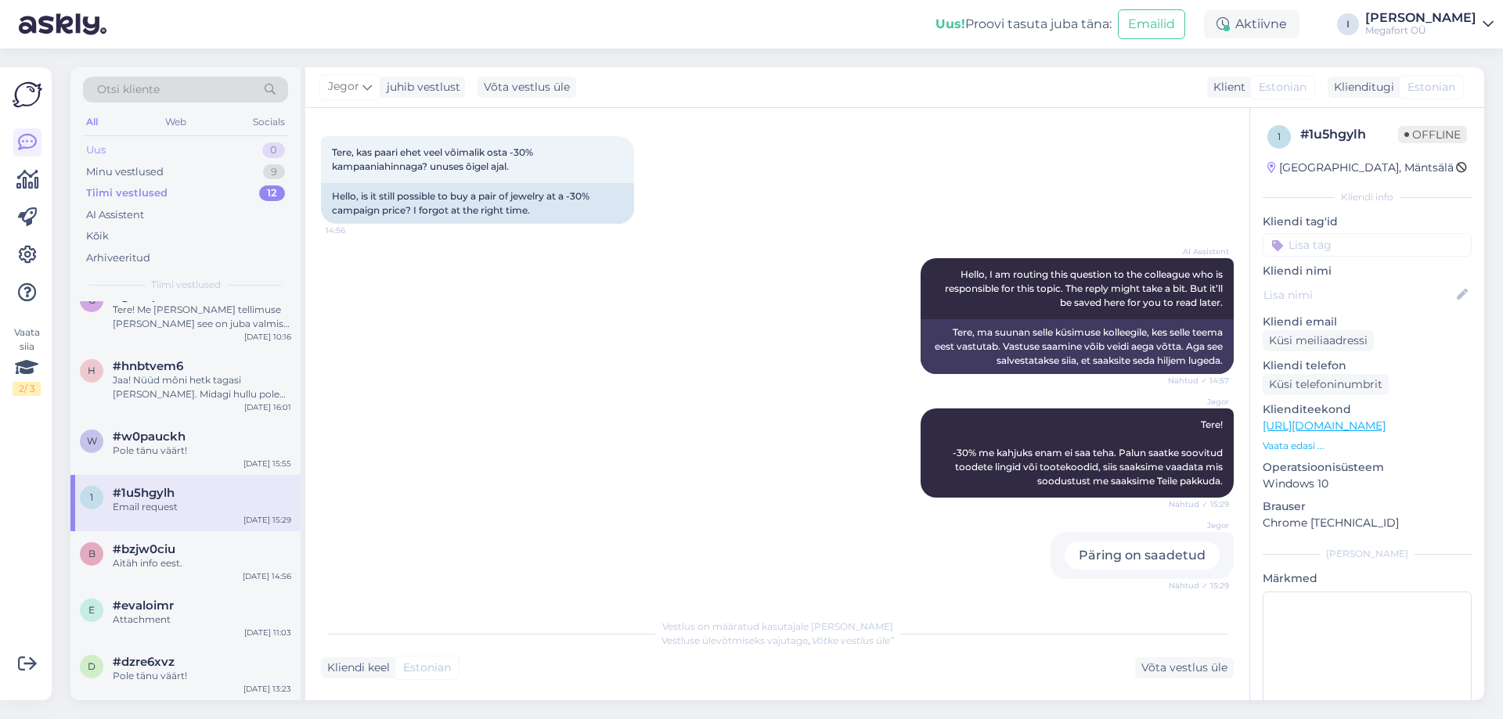
click at [103, 147] on div "Uus" at bounding box center [96, 150] width 20 height 16
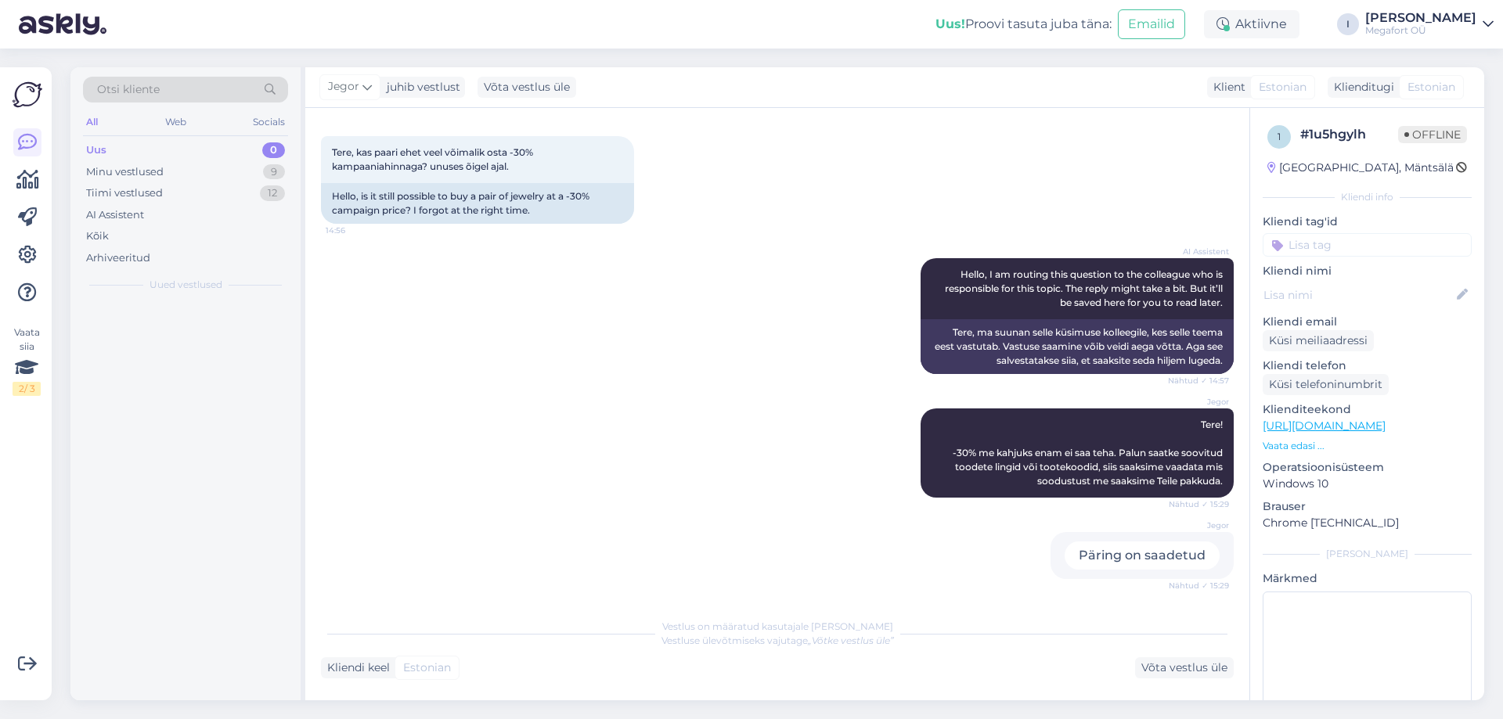
scroll to position [0, 0]
